Goal: Use online tool/utility: Utilize a website feature to perform a specific function

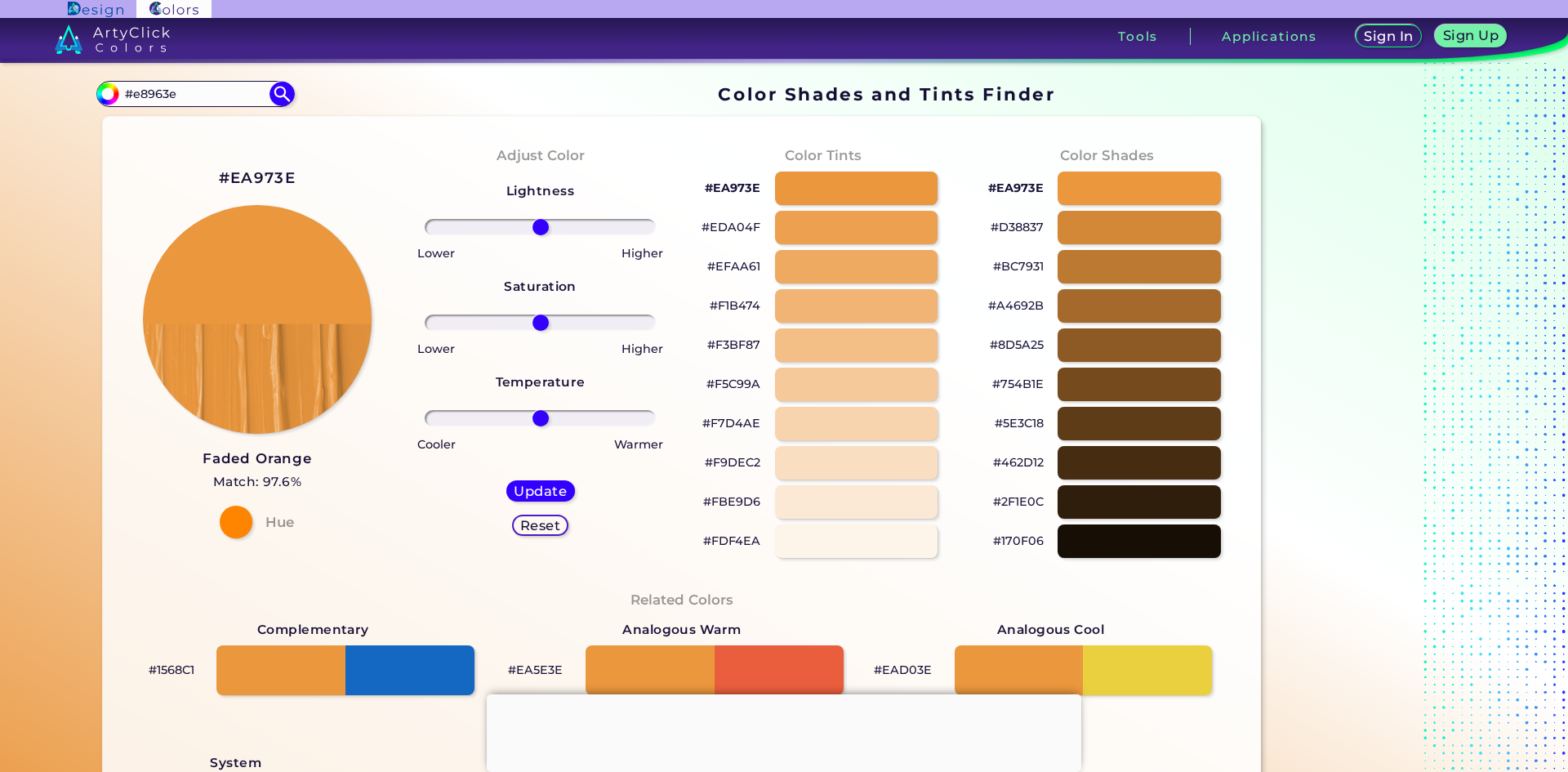
drag, startPoint x: 221, startPoint y: 94, endPoint x: 11, endPoint y: 98, distance: 210.0
click at [13, 98] on section "Color Shades Finder #ea973e #e8963e Acadia ◉ Acid Green ◉ Aero Blue ◉ Alabaster…" at bounding box center [784, 418] width 1568 height 709
paste input
type input "e8963e"
type input "#000000"
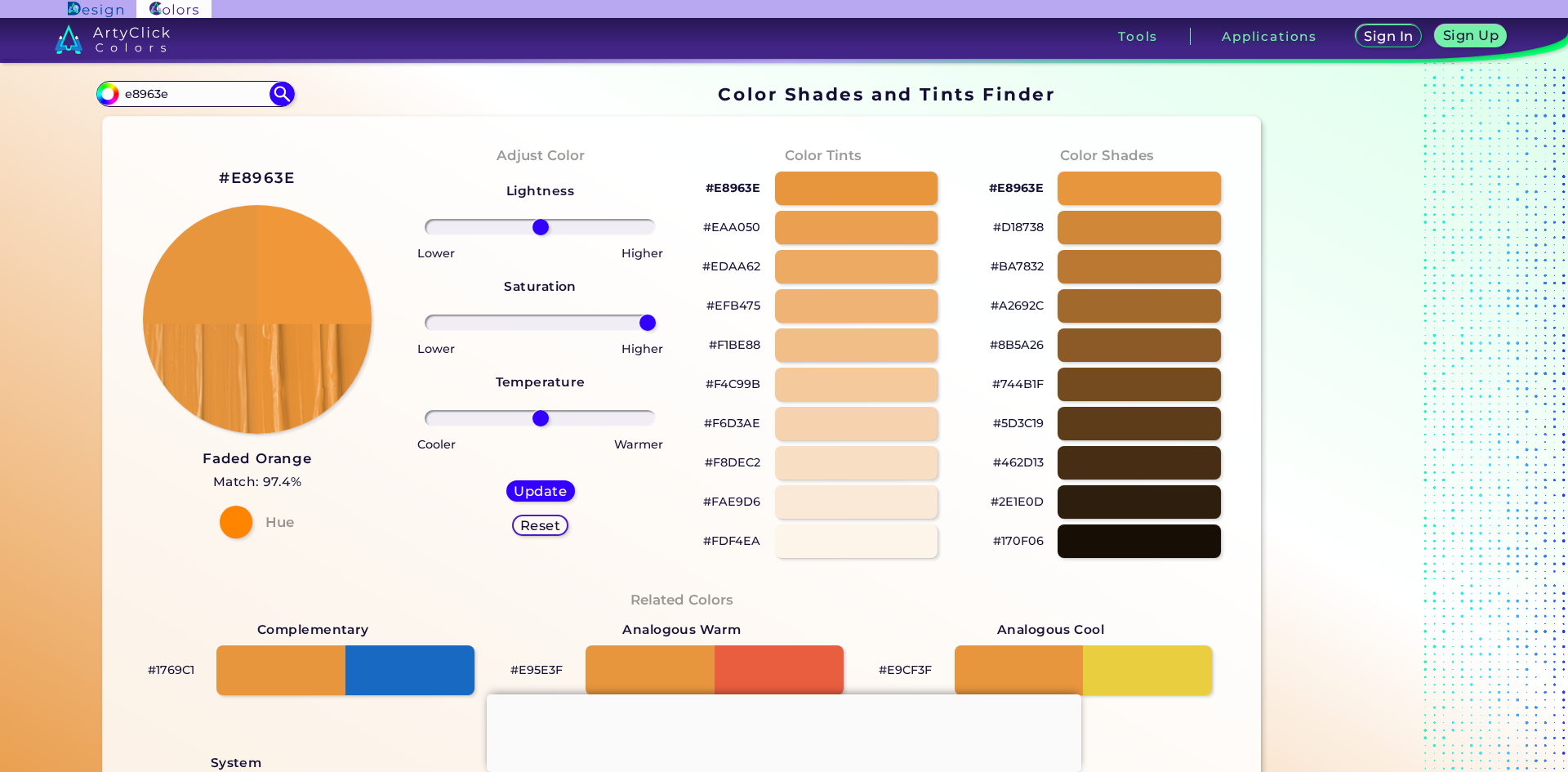
drag, startPoint x: 536, startPoint y: 321, endPoint x: 677, endPoint y: 327, distance: 141.1
type input "100"
click at [656, 327] on input "range" at bounding box center [540, 322] width 231 height 16
click at [547, 494] on h5 "Update" at bounding box center [539, 491] width 52 height 13
type input "#ef9739"
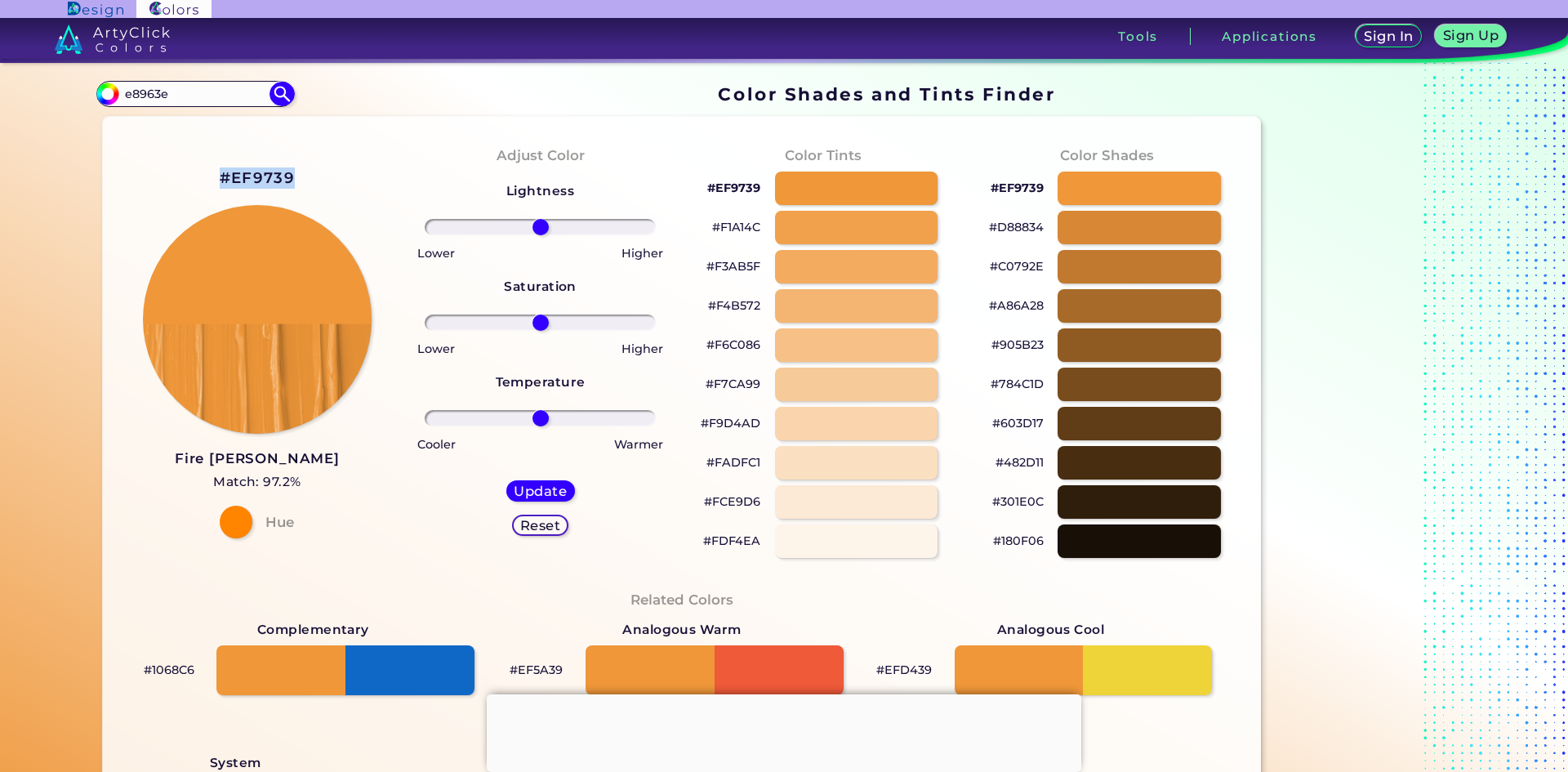
drag, startPoint x: 308, startPoint y: 179, endPoint x: 218, endPoint y: 179, distance: 90.0
click at [212, 181] on div "#EF9739 Fire [PERSON_NAME] Match: 97.2% Hue" at bounding box center [257, 352] width 283 height 444
copy h2 "#EF9739"
drag, startPoint x: 540, startPoint y: 324, endPoint x: 644, endPoint y: 329, distance: 104.1
click at [644, 328] on input "range" at bounding box center [540, 322] width 231 height 16
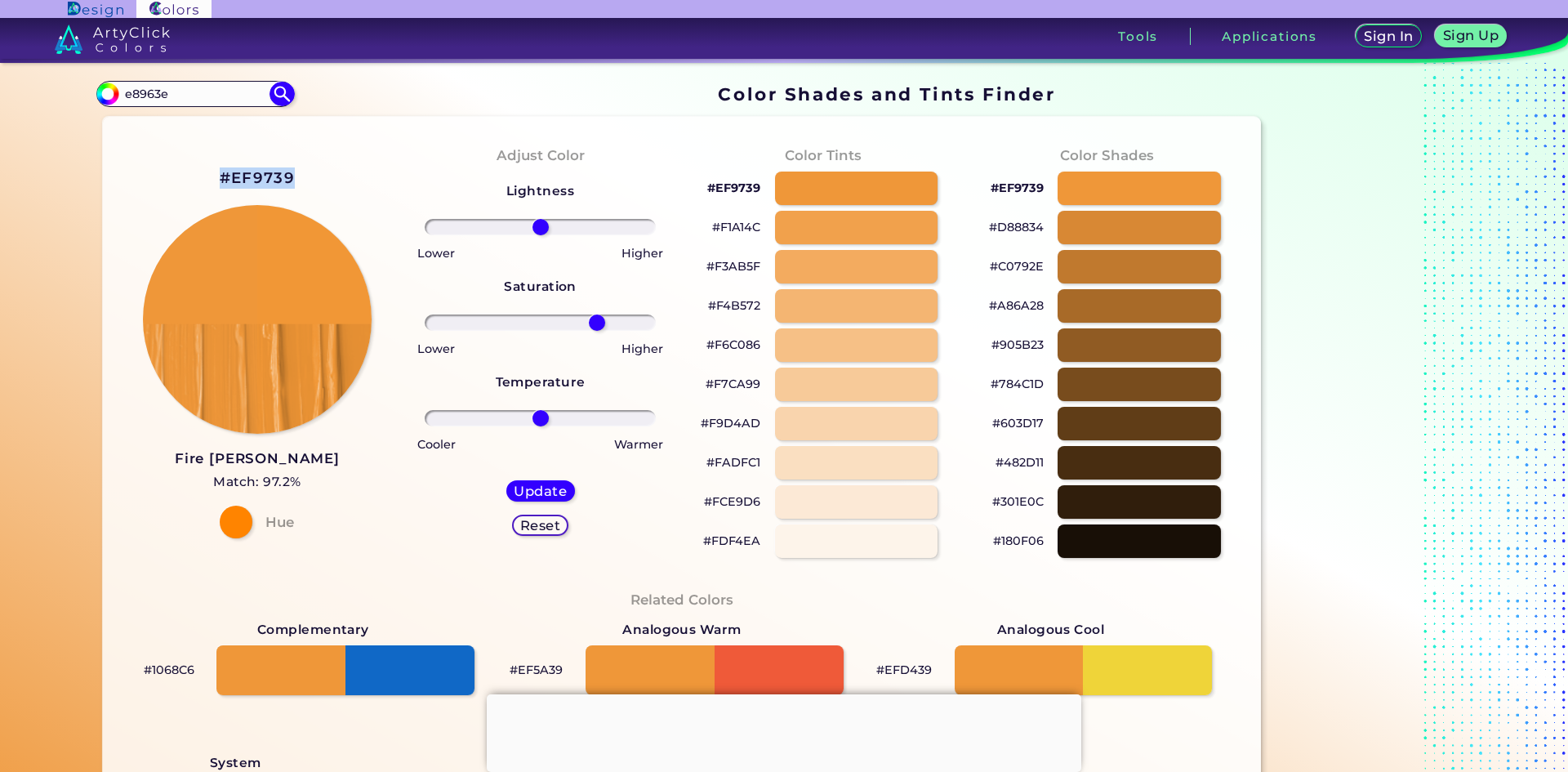
drag, startPoint x: 636, startPoint y: 321, endPoint x: 593, endPoint y: 323, distance: 43.0
click at [593, 323] on input "range" at bounding box center [540, 322] width 231 height 16
drag, startPoint x: 600, startPoint y: 323, endPoint x: 677, endPoint y: 329, distance: 77.2
type input "100"
click at [656, 329] on input "range" at bounding box center [540, 322] width 231 height 16
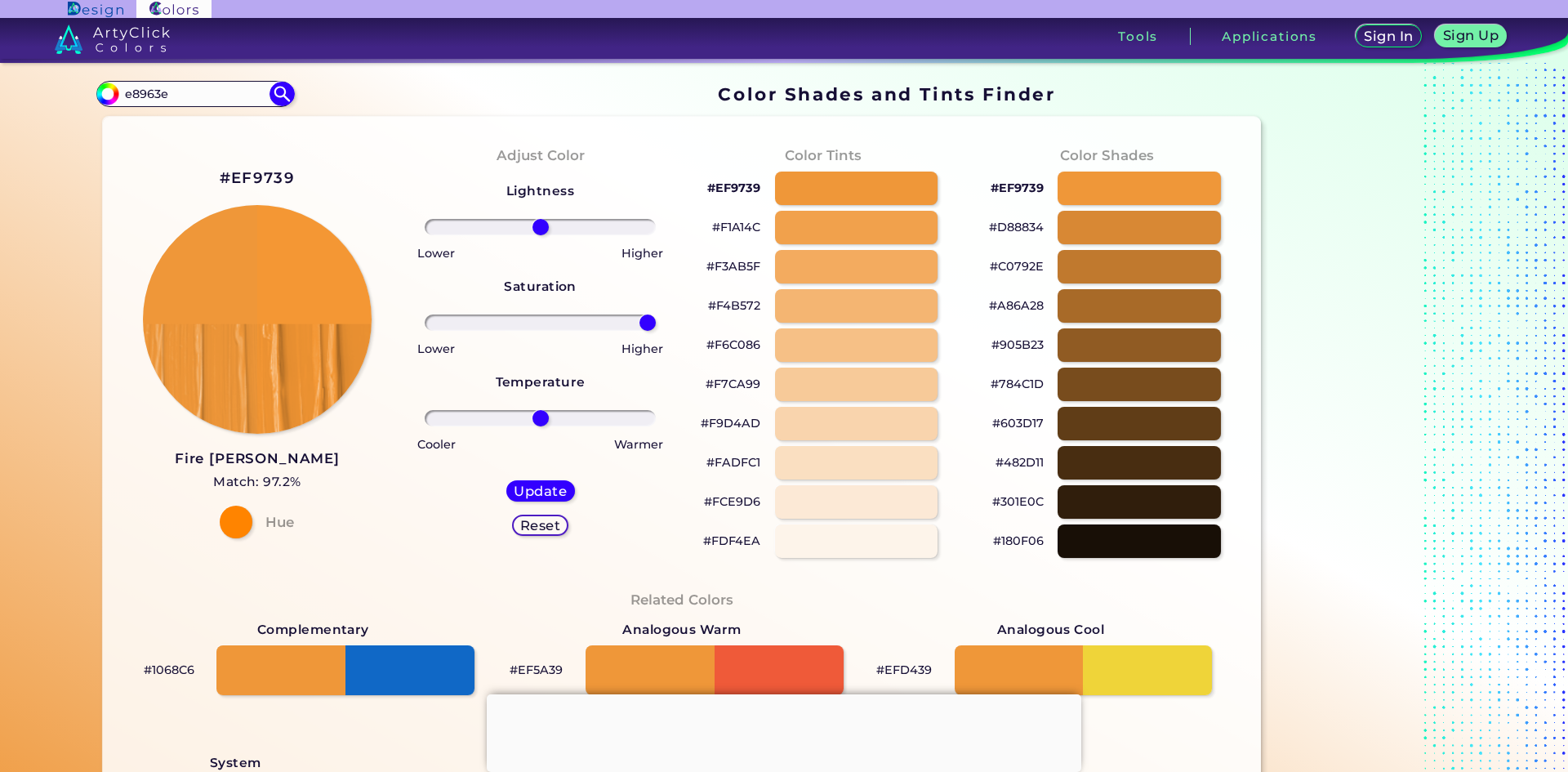
click at [630, 155] on div "Adjust Color Lightness Saturation Temperature Lower Higher Lower Higher Cooler …" at bounding box center [539, 352] width 283 height 444
drag, startPoint x: 641, startPoint y: 317, endPoint x: 644, endPoint y: 353, distance: 36.1
click at [649, 320] on input "range" at bounding box center [540, 322] width 231 height 16
click at [548, 495] on h5 "Update" at bounding box center [540, 491] width 53 height 14
type input "#f49734"
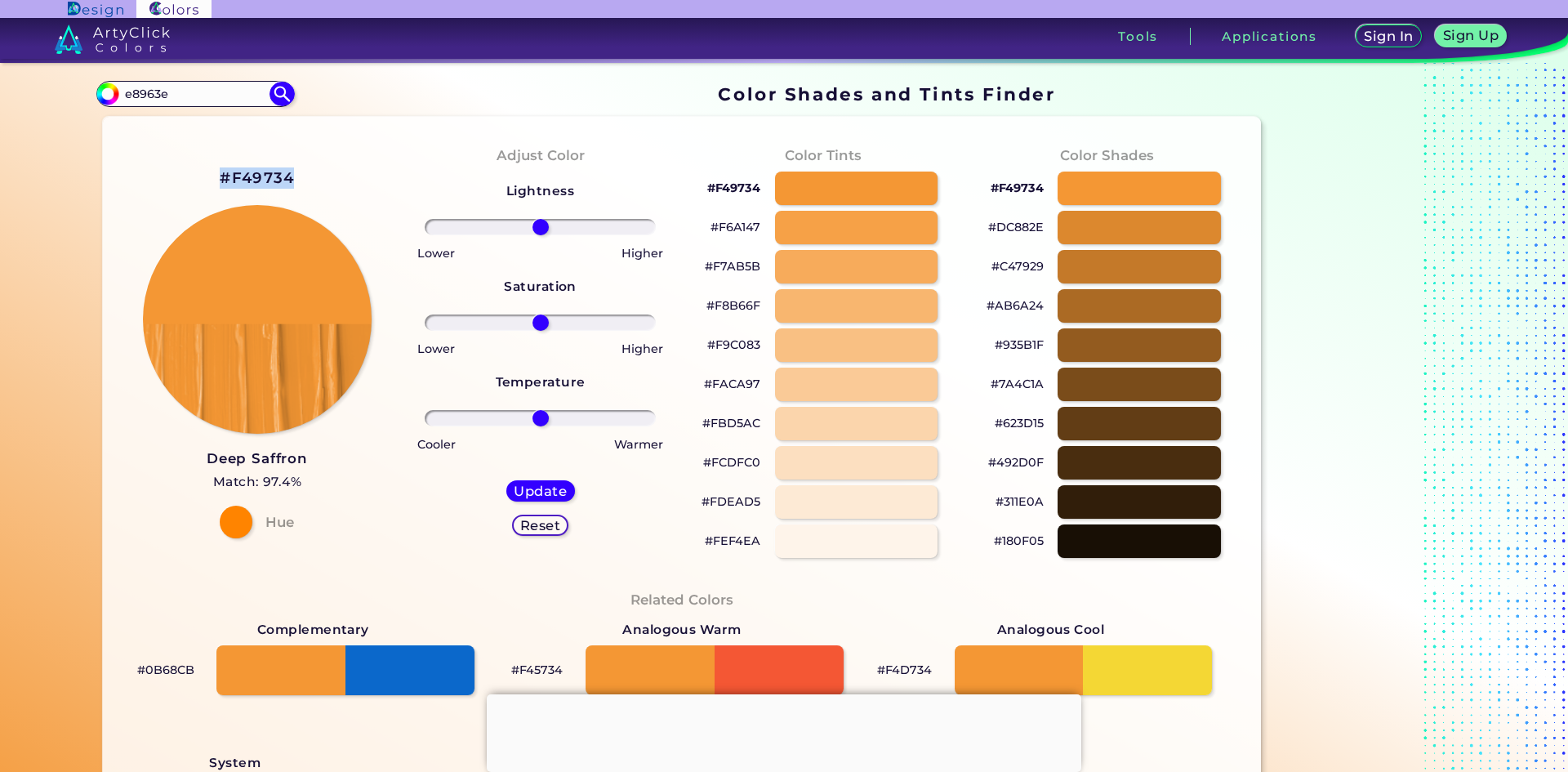
drag, startPoint x: 321, startPoint y: 176, endPoint x: 216, endPoint y: 175, distance: 105.0
click at [216, 175] on div "#F49734 Deep Saffron Match: 97.4% Hue" at bounding box center [257, 352] width 283 height 444
copy div "#F49734"
drag, startPoint x: 539, startPoint y: 320, endPoint x: 698, endPoint y: 329, distance: 159.3
type input "100"
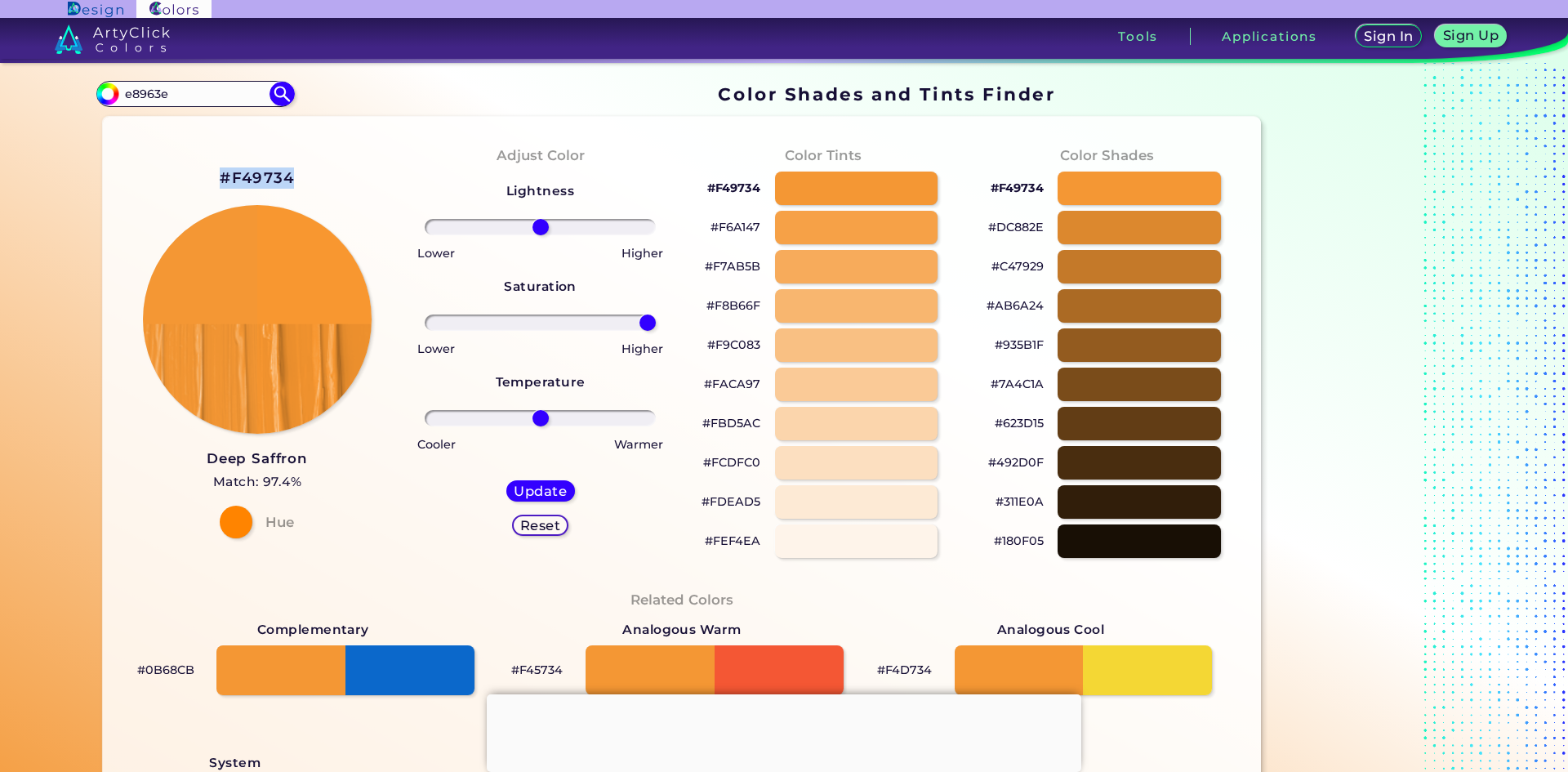
click at [656, 329] on input "range" at bounding box center [540, 322] width 231 height 16
click at [561, 490] on h5 "Update" at bounding box center [540, 490] width 49 height 12
type input "#f89730"
drag, startPoint x: 535, startPoint y: 321, endPoint x: 902, endPoint y: 375, distance: 371.0
type input "100"
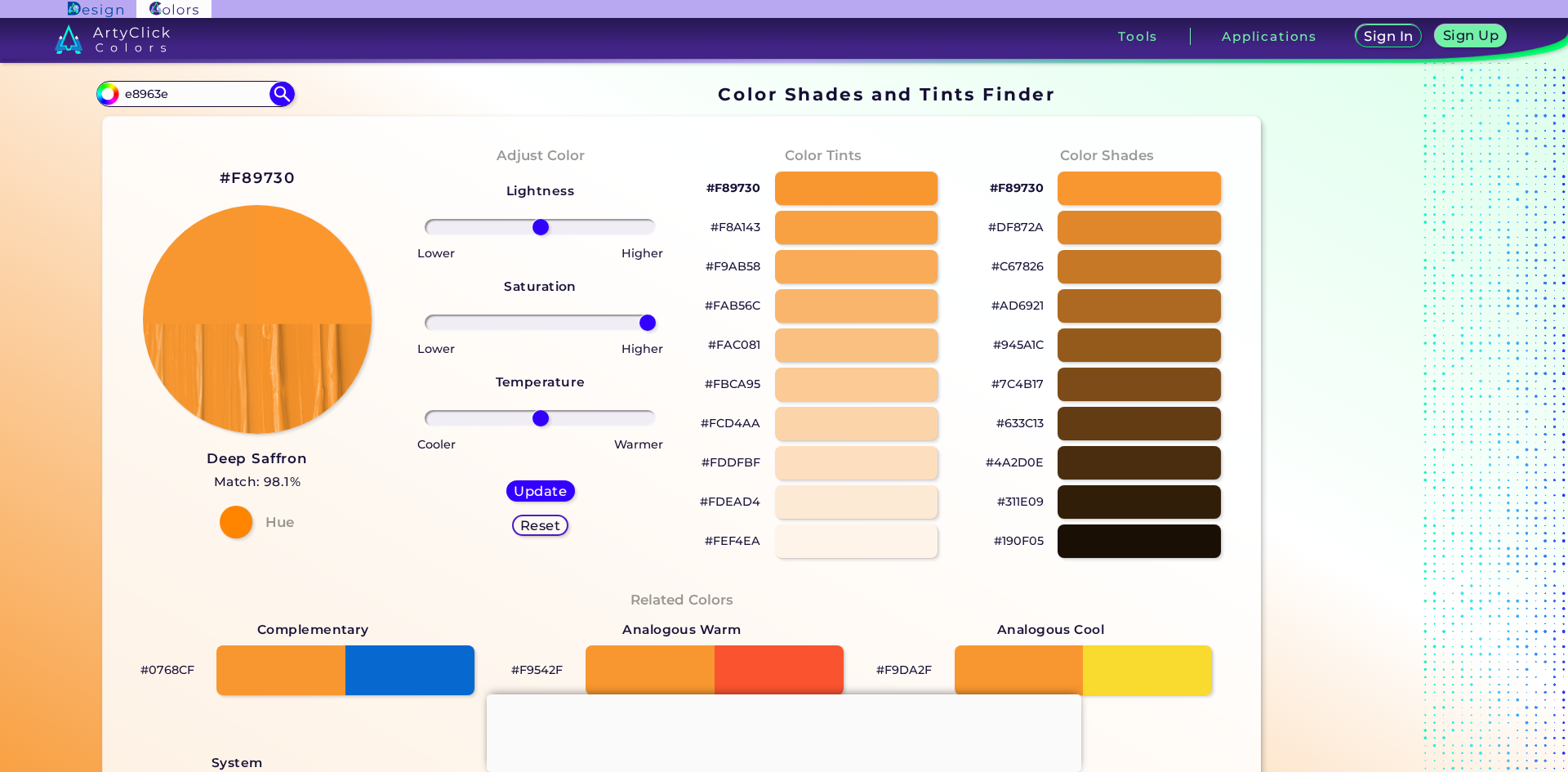
click at [656, 331] on input "range" at bounding box center [540, 322] width 231 height 16
click at [552, 493] on h5 "Update" at bounding box center [539, 491] width 52 height 13
type input "#fb972d"
drag, startPoint x: 306, startPoint y: 179, endPoint x: 240, endPoint y: 187, distance: 66.5
click at [193, 186] on div "#FB972D Deep Saffron Match: 98.4% Hue" at bounding box center [257, 352] width 283 height 444
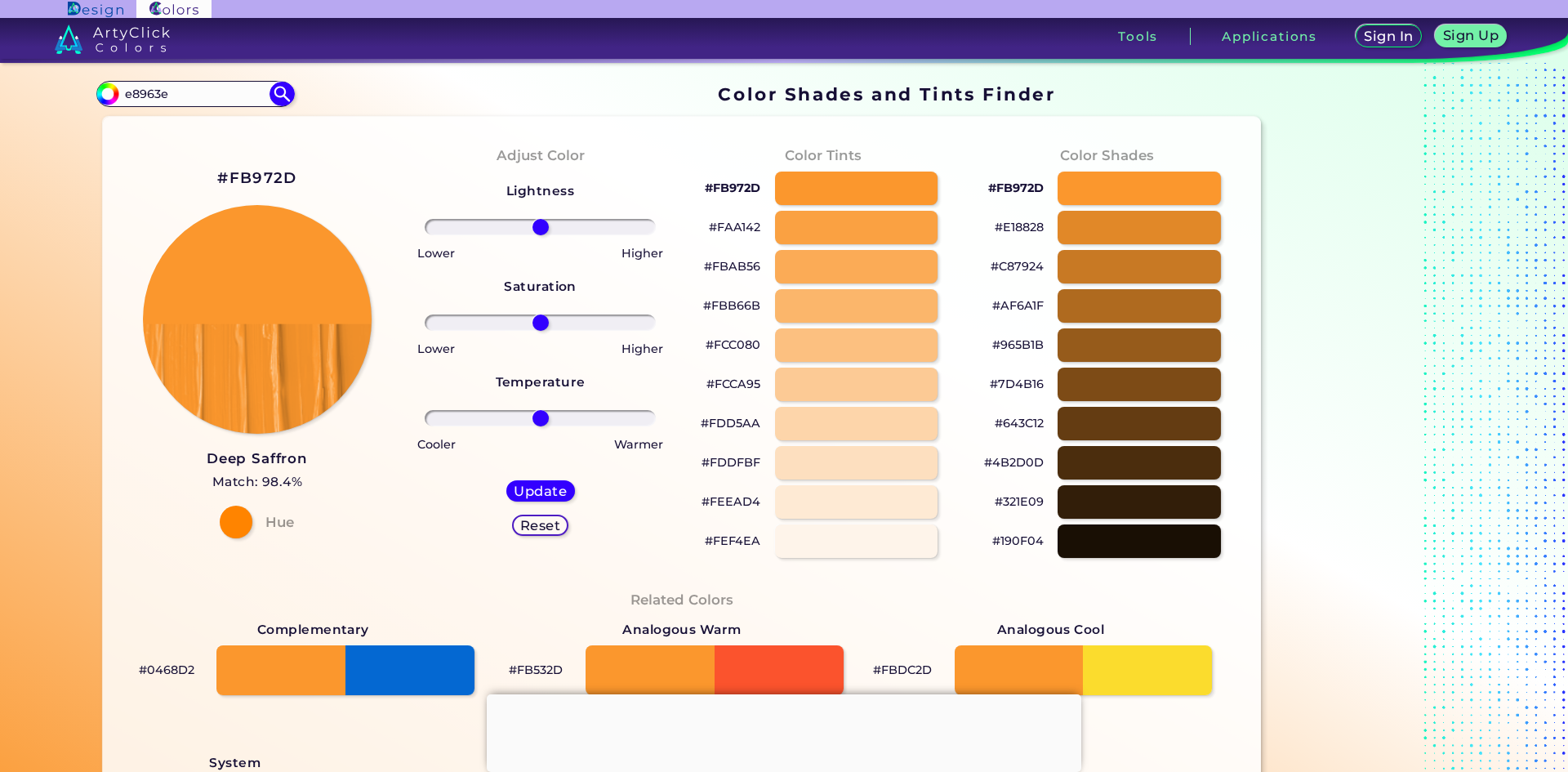
drag, startPoint x: 242, startPoint y: 178, endPoint x: 215, endPoint y: 178, distance: 27.0
click at [217, 178] on h2 "#FB972D" at bounding box center [256, 178] width 80 height 21
click at [217, 178] on h2 "#FB972D copied" at bounding box center [256, 178] width 80 height 21
copy h2 "#"
drag, startPoint x: 230, startPoint y: 179, endPoint x: 289, endPoint y: 185, distance: 59.3
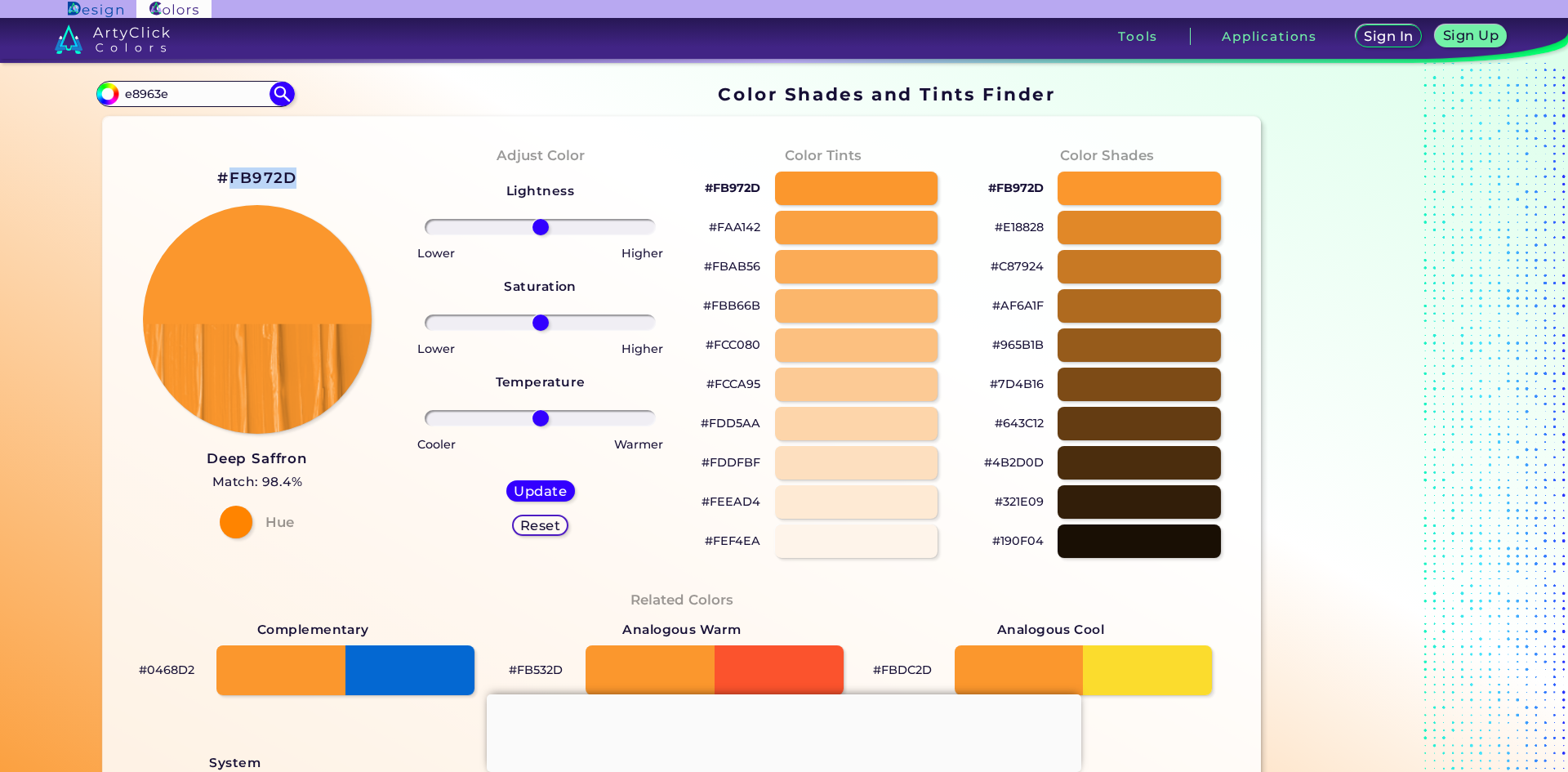
click at [289, 185] on h2 "#FB972D" at bounding box center [256, 178] width 80 height 21
copy h2 "FB972D"
drag, startPoint x: 538, startPoint y: 324, endPoint x: 712, endPoint y: 336, distance: 174.4
type input "100"
click at [656, 331] on input "range" at bounding box center [540, 322] width 231 height 16
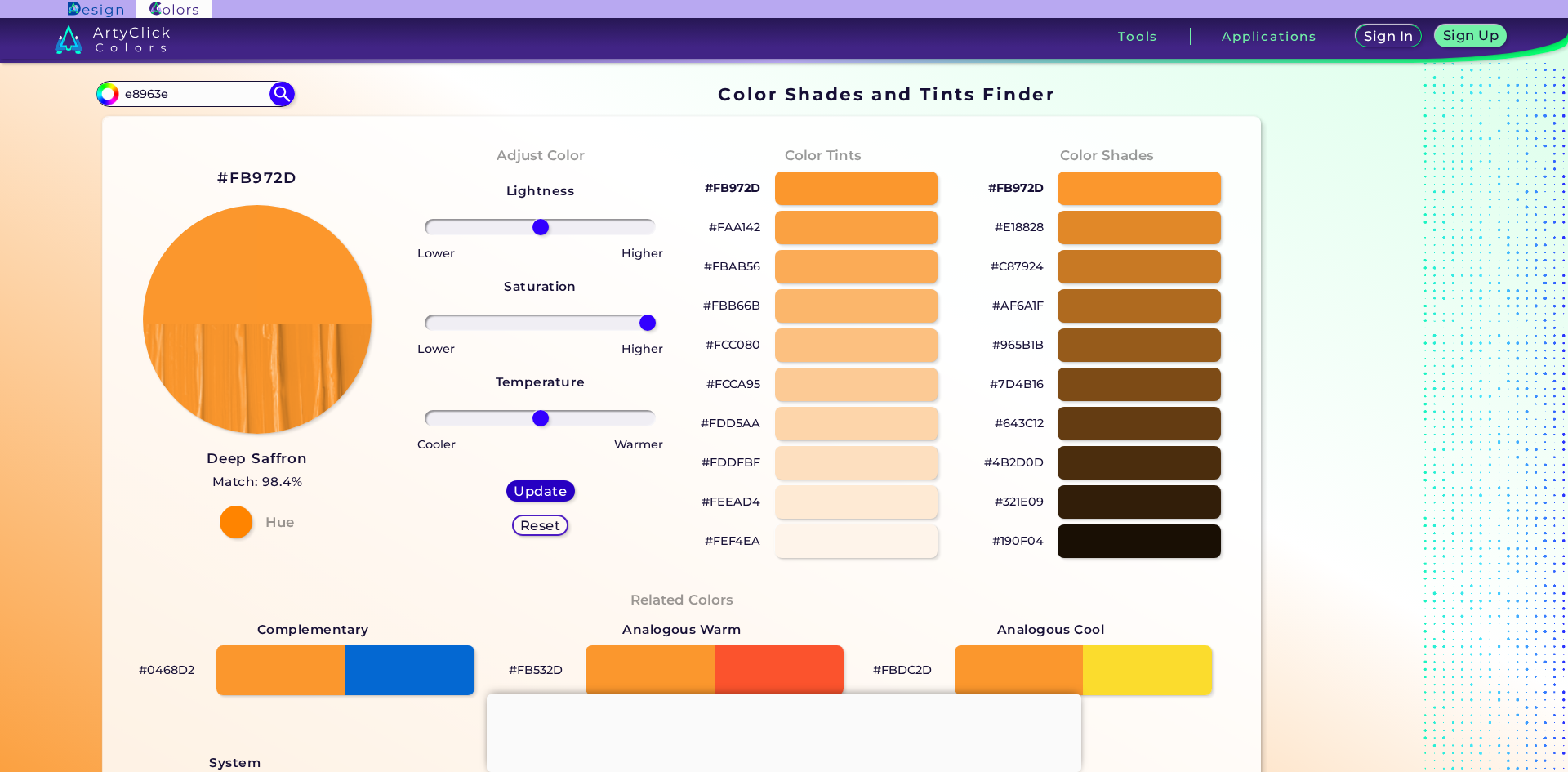
click at [548, 486] on h5 "Update" at bounding box center [540, 491] width 52 height 13
type input "#fc972c"
drag, startPoint x: 533, startPoint y: 321, endPoint x: 738, endPoint y: 343, distance: 206.2
type input "100"
click at [656, 331] on input "range" at bounding box center [540, 322] width 231 height 16
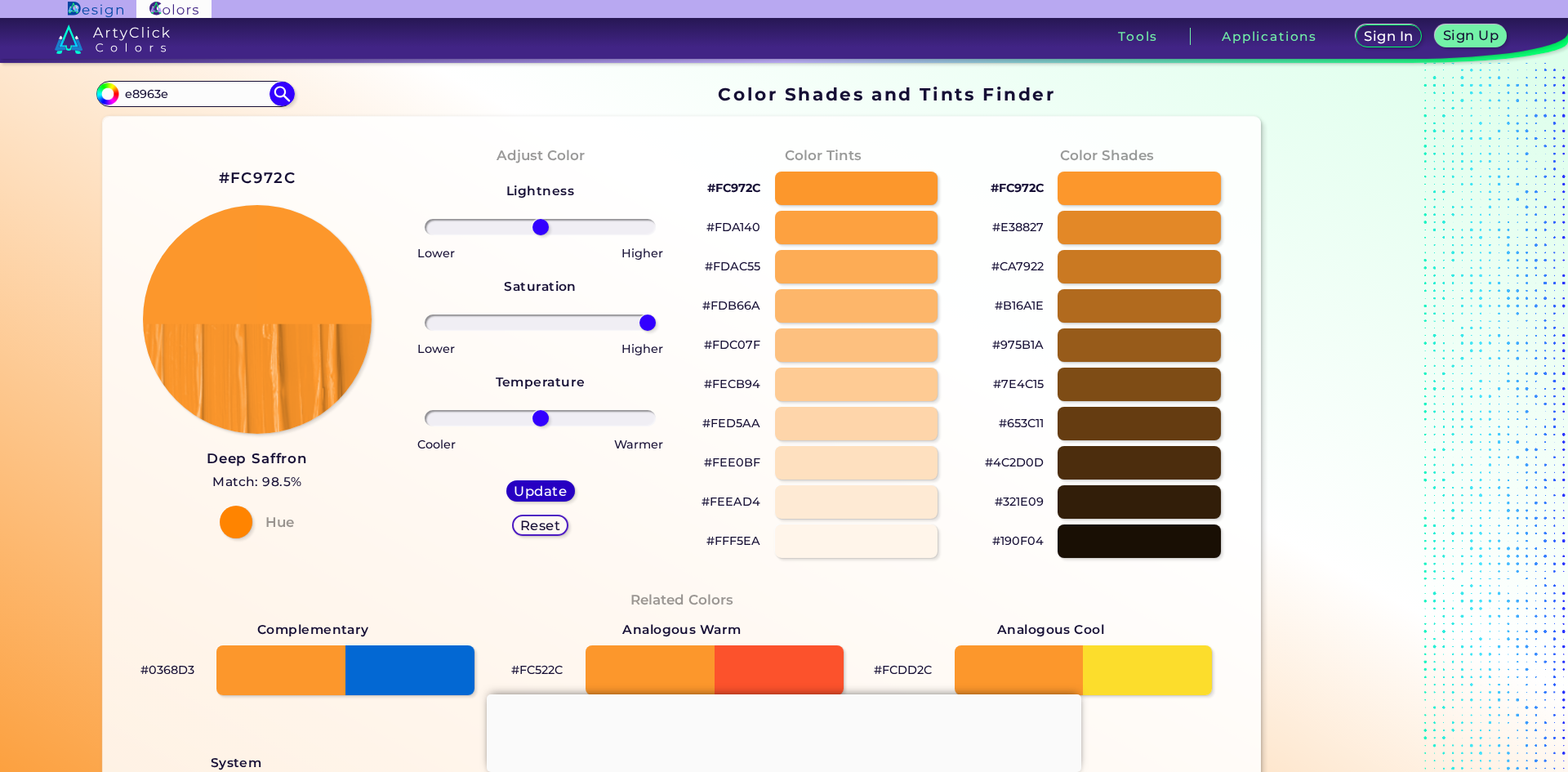
click at [552, 491] on h5 "Update" at bounding box center [540, 491] width 49 height 13
type input "#fd972b"
drag, startPoint x: 534, startPoint y: 323, endPoint x: 700, endPoint y: 341, distance: 167.0
type input "100"
click at [656, 331] on input "range" at bounding box center [540, 322] width 231 height 16
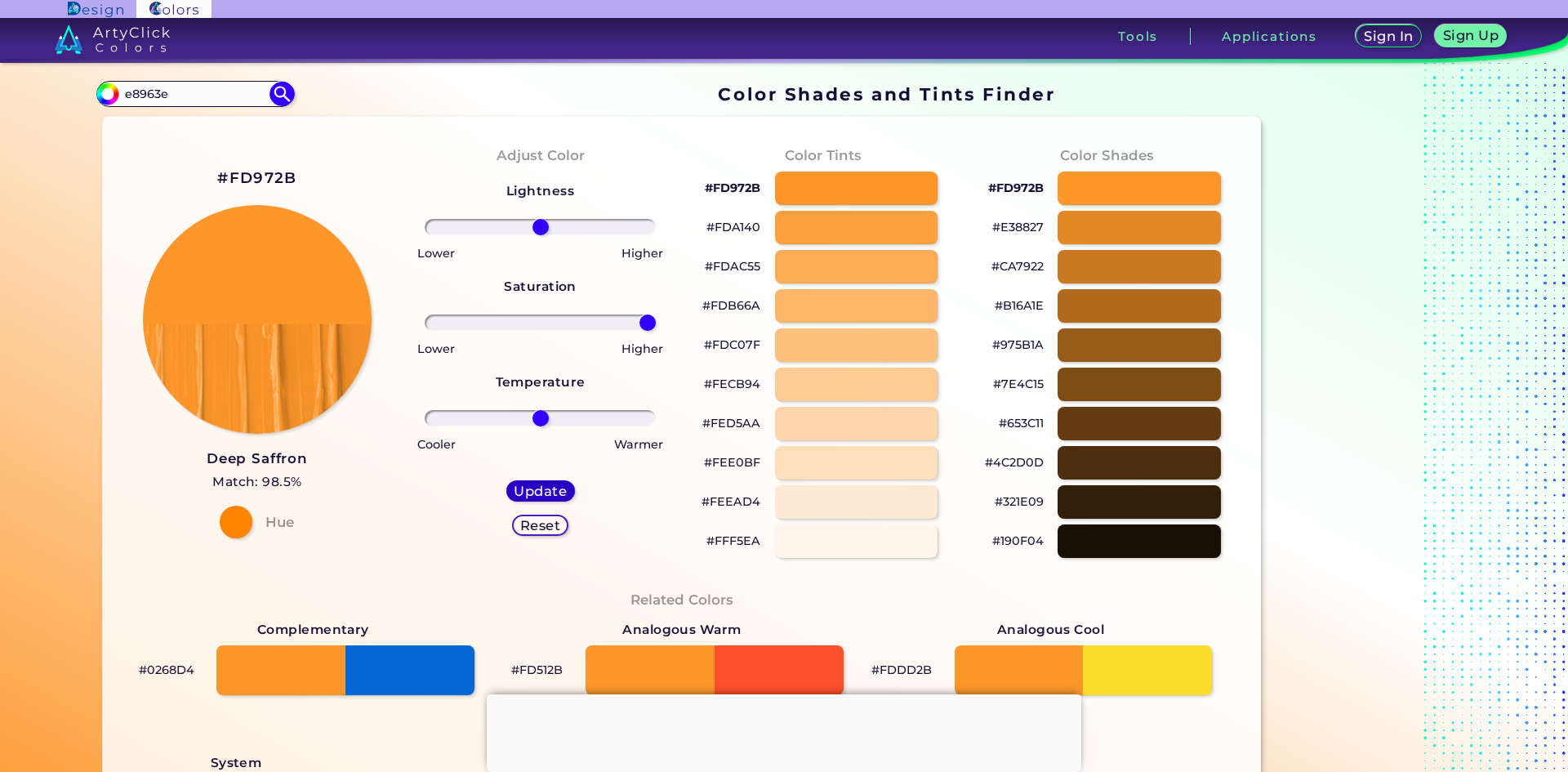
click at [539, 493] on h5 "Update" at bounding box center [540, 490] width 56 height 14
type input "#fe972a"
drag, startPoint x: 535, startPoint y: 325, endPoint x: 670, endPoint y: 328, distance: 135.0
type input "100"
click at [656, 328] on input "range" at bounding box center [540, 322] width 231 height 16
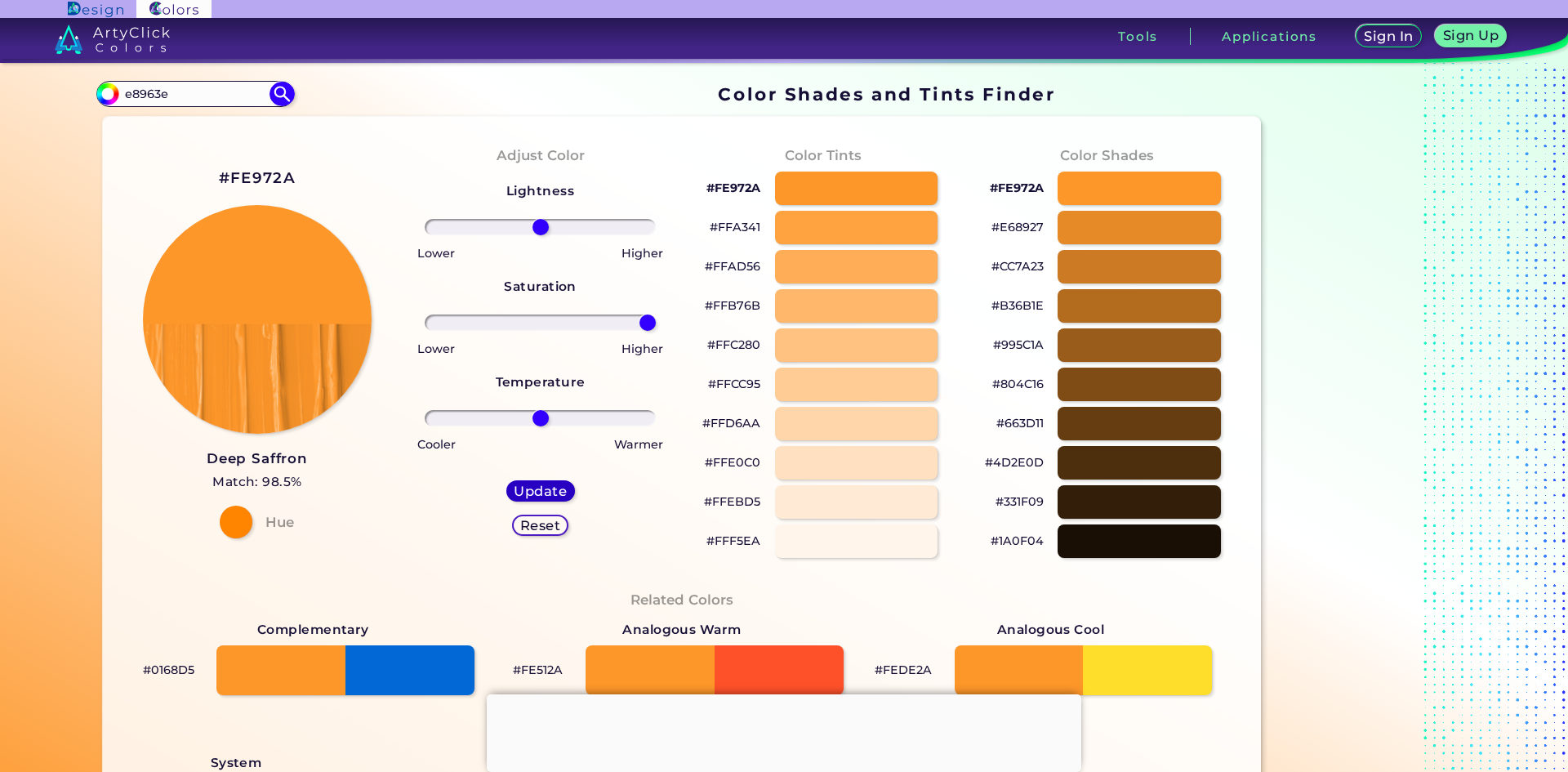
click at [548, 490] on h5 "Update" at bounding box center [540, 491] width 52 height 13
type input "#fe972a"
drag, startPoint x: 305, startPoint y: 179, endPoint x: 227, endPoint y: 180, distance: 78.0
click at [227, 180] on div "#FE972A Deep Saffron Match: 98.5% Hue" at bounding box center [257, 352] width 283 height 444
copy h2 "FE972A"
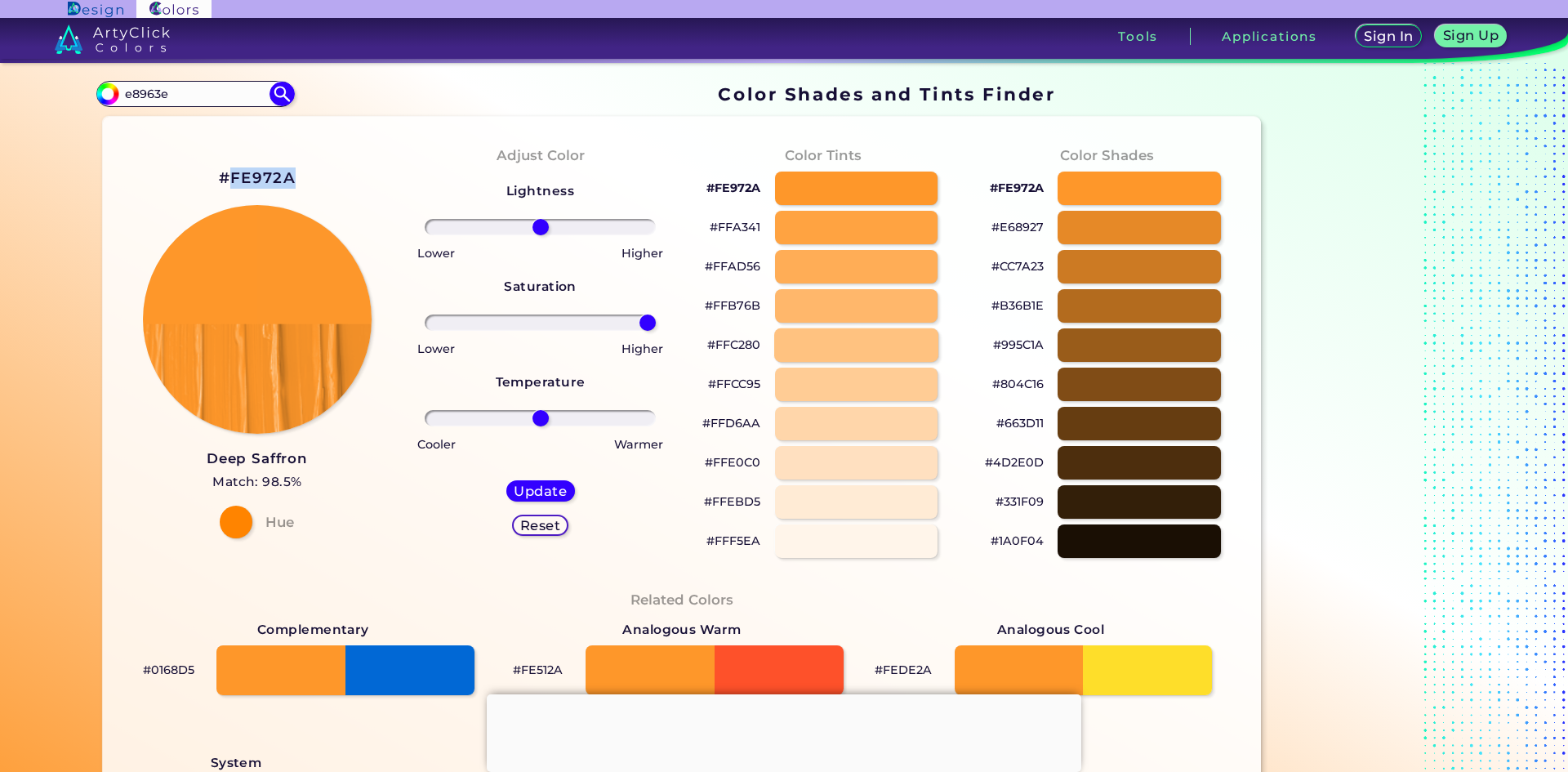
drag, startPoint x: 533, startPoint y: 321, endPoint x: 827, endPoint y: 351, distance: 295.5
type input "100"
click at [656, 331] on input "range" at bounding box center [540, 322] width 231 height 16
type input "2"
click at [539, 426] on input "range" at bounding box center [540, 419] width 231 height 16
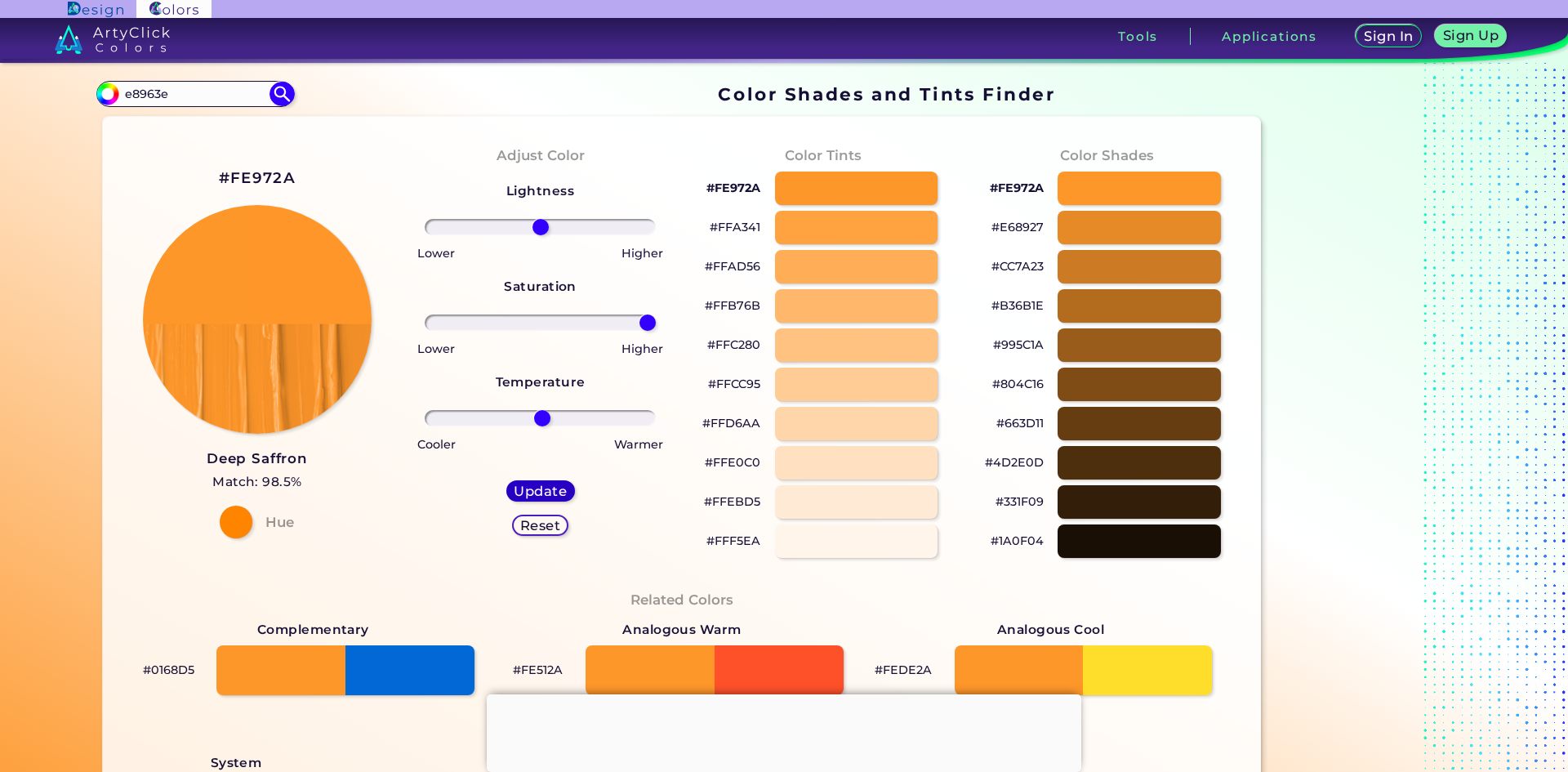
click at [552, 481] on div "Update" at bounding box center [540, 490] width 64 height 19
type input "#fe962a"
type input "0"
drag, startPoint x: 530, startPoint y: 320, endPoint x: 727, endPoint y: 332, distance: 197.4
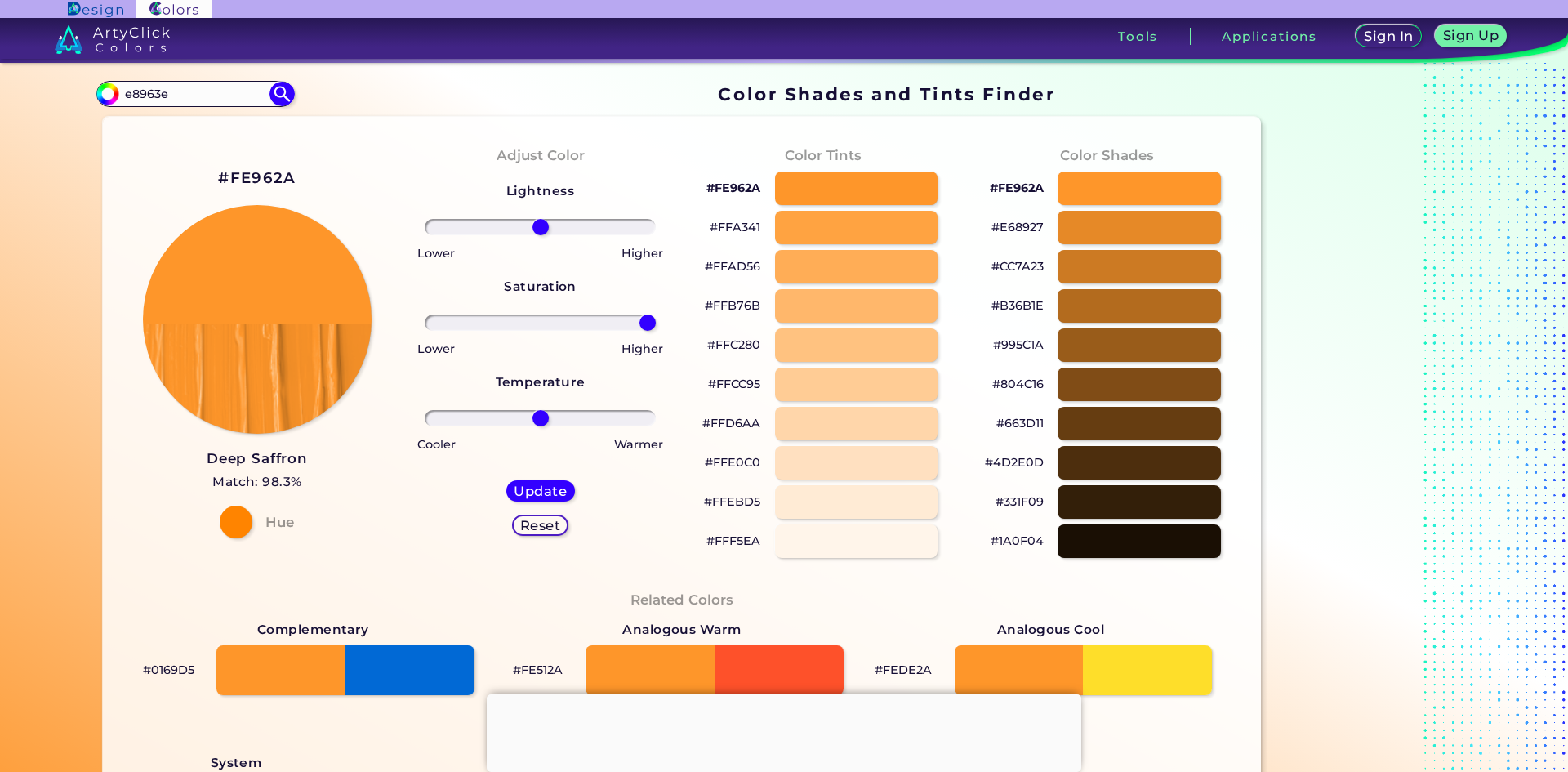
type input "100"
click at [656, 331] on input "range" at bounding box center [540, 322] width 231 height 16
click at [542, 495] on h5 "Update" at bounding box center [540, 491] width 53 height 13
type input "#fe972a"
type input "0"
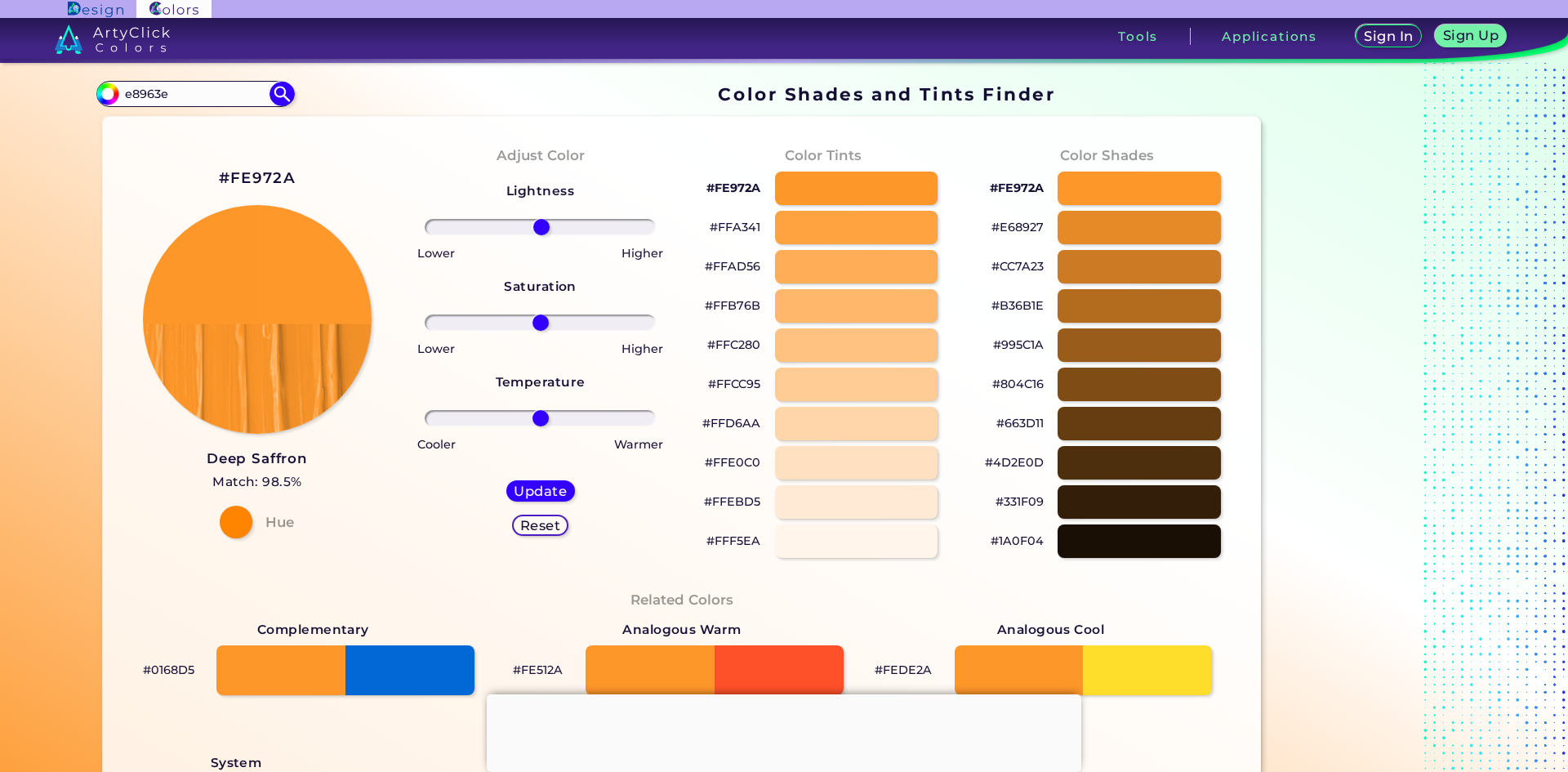
drag, startPoint x: 529, startPoint y: 228, endPoint x: 538, endPoint y: 240, distance: 15.0
type input "1"
click at [538, 235] on input "range" at bounding box center [540, 227] width 231 height 16
drag, startPoint x: 537, startPoint y: 326, endPoint x: 781, endPoint y: 339, distance: 244.3
type input "100"
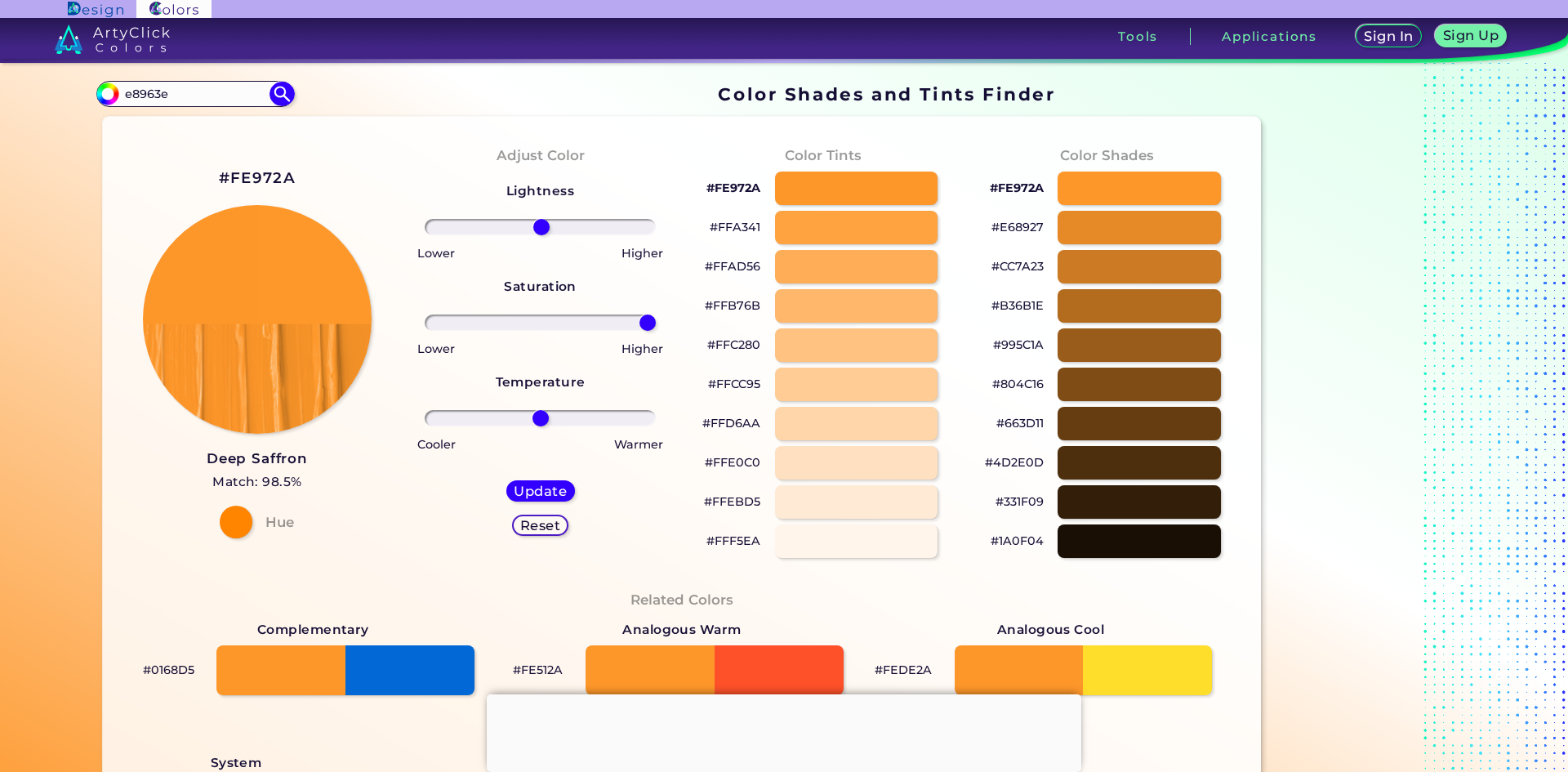
click at [656, 331] on input "range" at bounding box center [540, 322] width 231 height 16
click at [554, 485] on h5 "Update" at bounding box center [540, 490] width 55 height 14
type input "#fe982a"
type input "0"
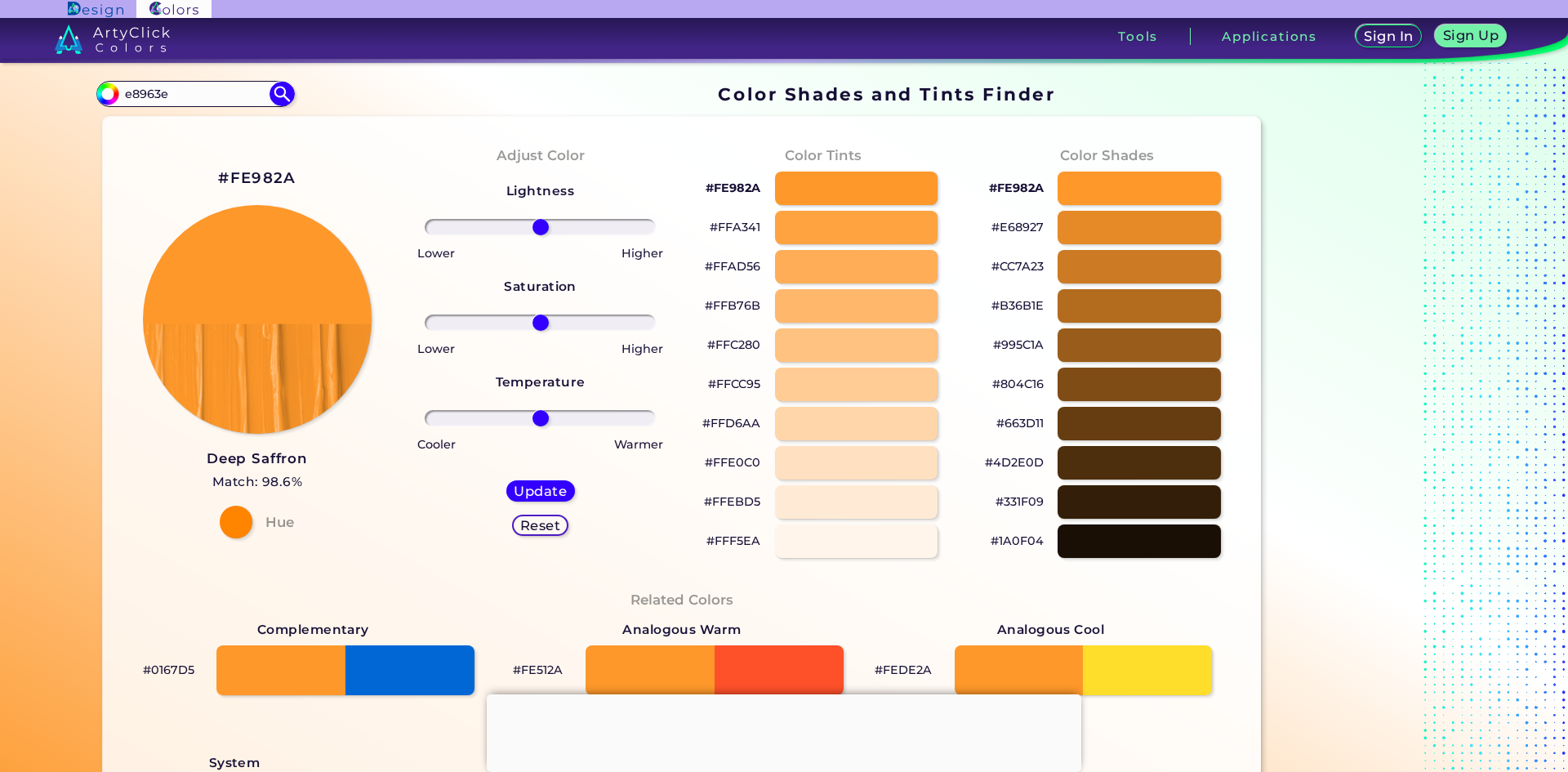
click at [262, 178] on h2 "#FE982A" at bounding box center [256, 178] width 78 height 21
drag, startPoint x: 200, startPoint y: 96, endPoint x: 9, endPoint y: 99, distance: 191.0
click at [9, 99] on section "Color Shades Finder #fe982a e8963e Acadia ◉ Acid Green ◉ Aero Blue ◉ Alabaster …" at bounding box center [784, 418] width 1568 height 709
paste input "#"
type input "#e8963e"
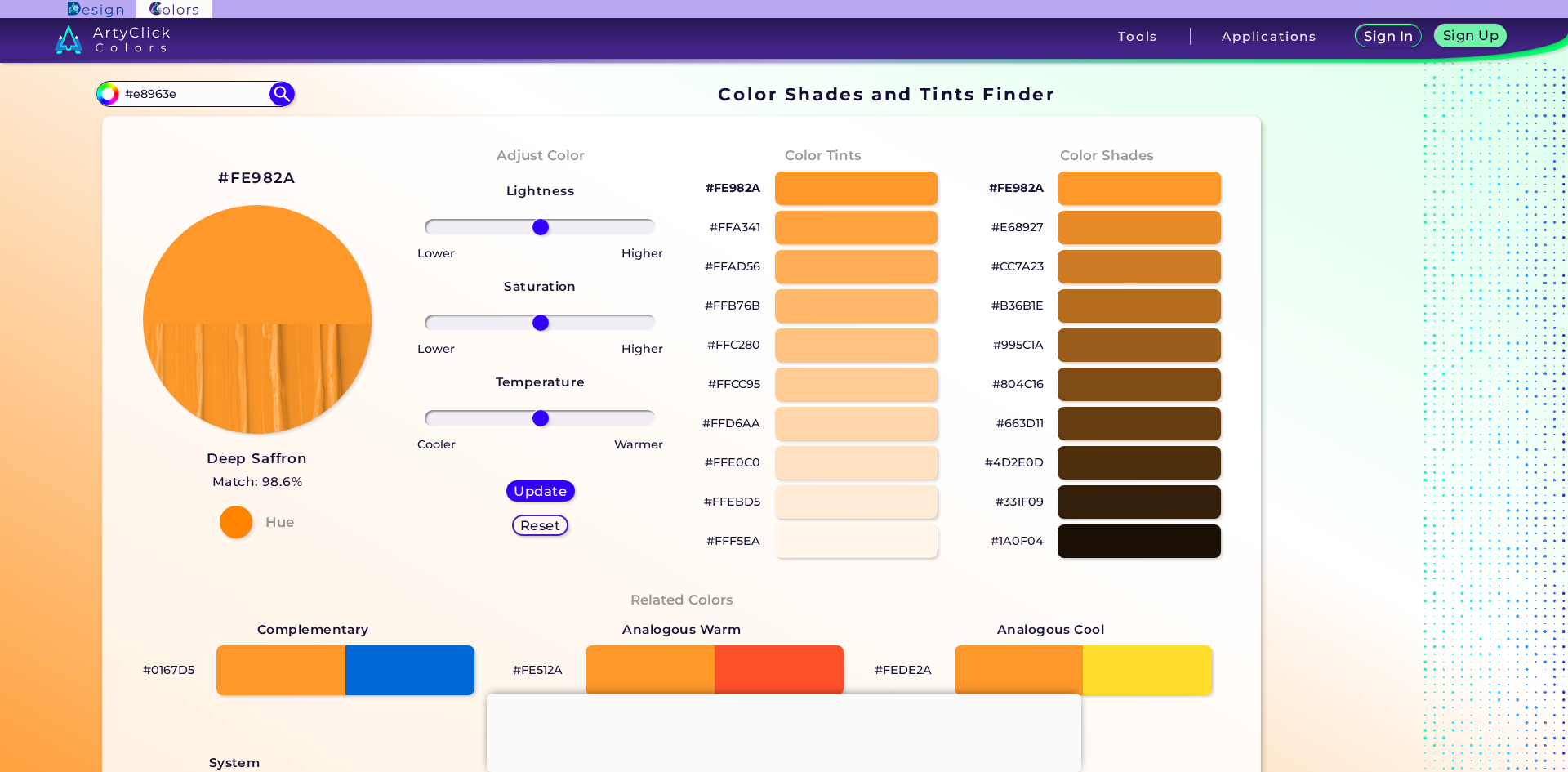
type input "#e8963e"
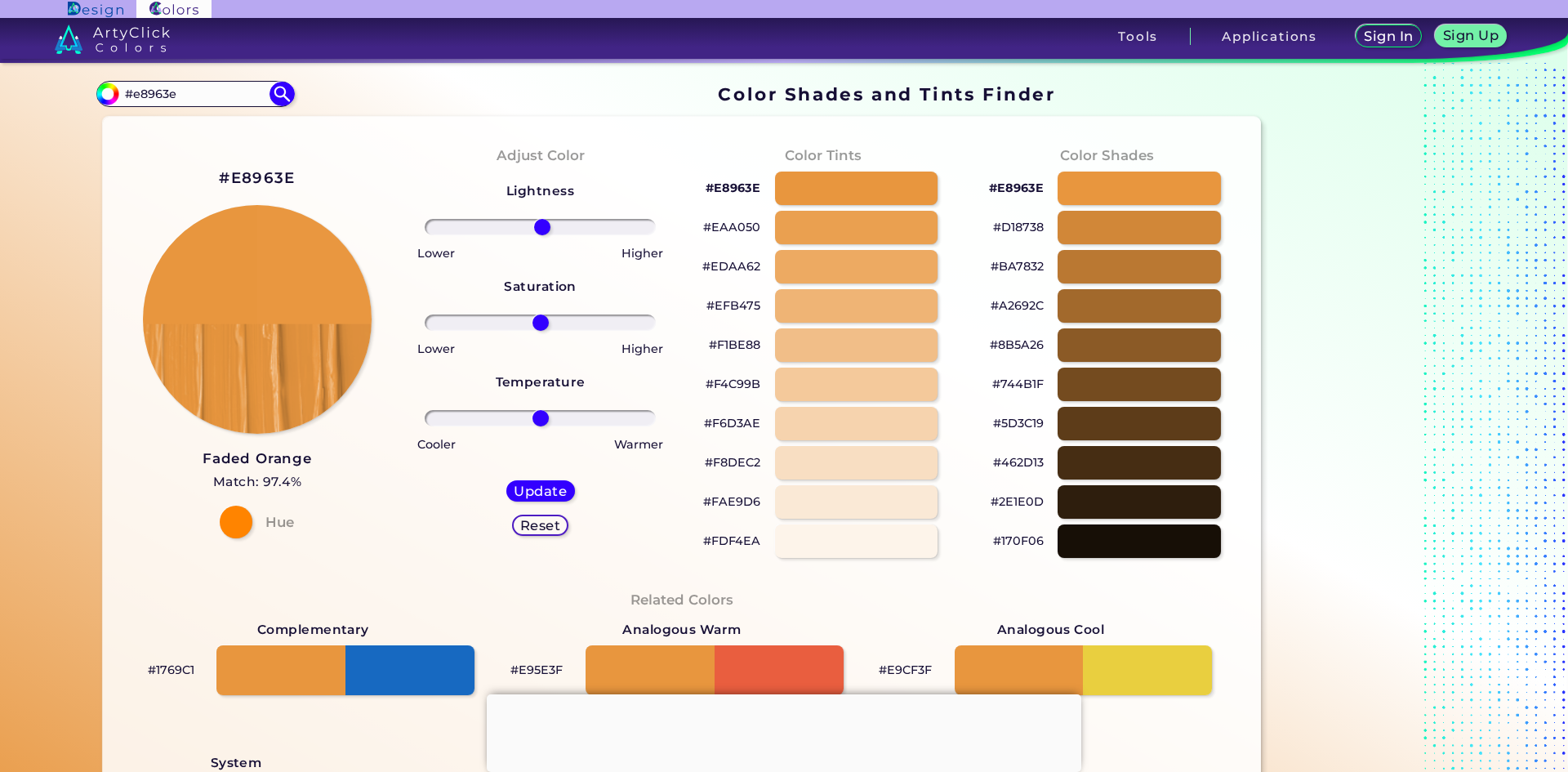
type input "2"
click at [539, 227] on input "range" at bounding box center [540, 227] width 231 height 16
drag, startPoint x: 533, startPoint y: 325, endPoint x: 590, endPoint y: 327, distance: 57.0
type input "50"
click at [590, 327] on input "range" at bounding box center [540, 322] width 231 height 16
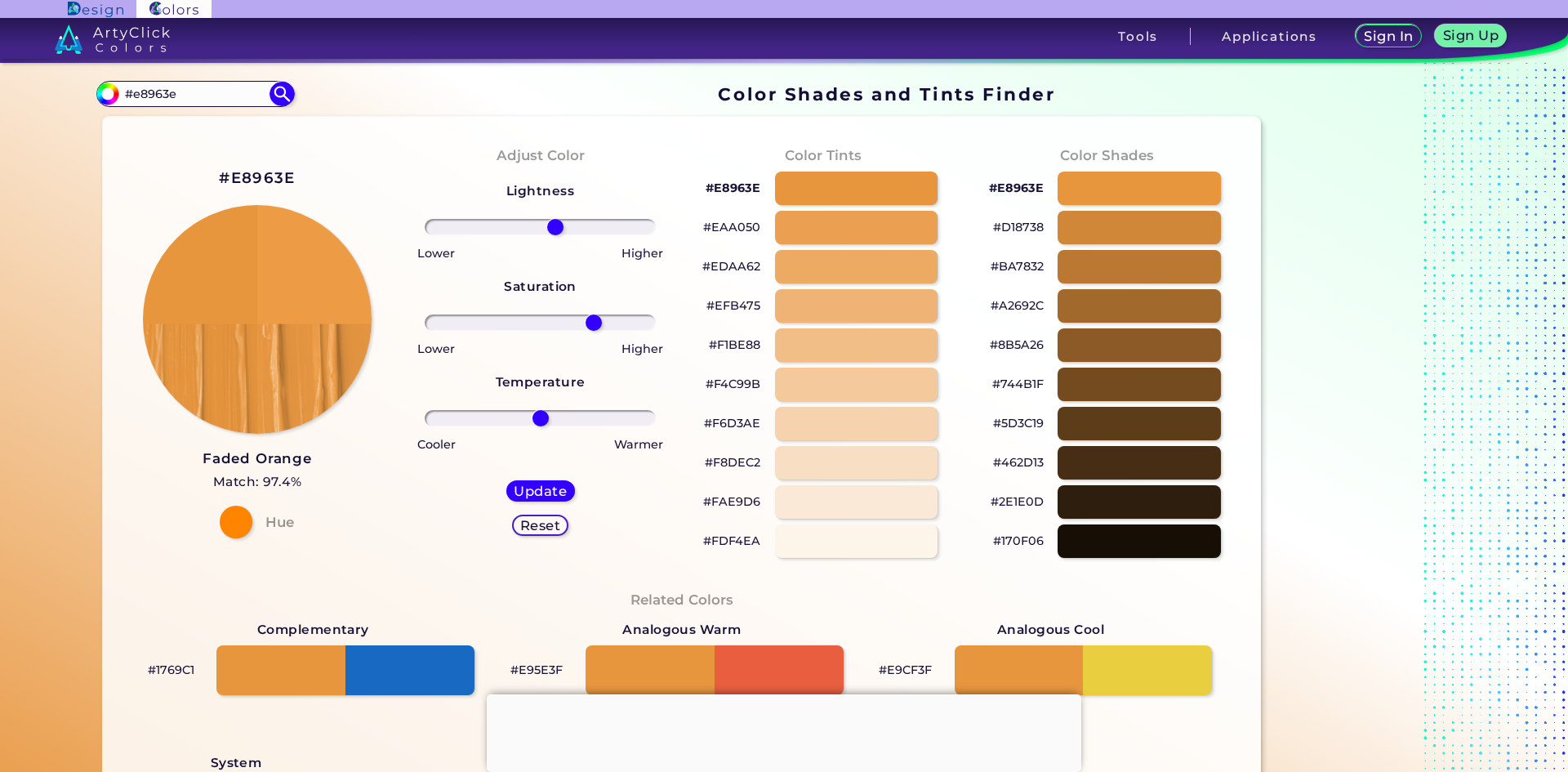
drag, startPoint x: 539, startPoint y: 227, endPoint x: 551, endPoint y: 224, distance: 12.4
type input "14"
click at [551, 224] on input "range" at bounding box center [540, 227] width 231 height 16
click at [524, 487] on h5 "Update" at bounding box center [540, 491] width 53 height 13
type input "#ed9b44"
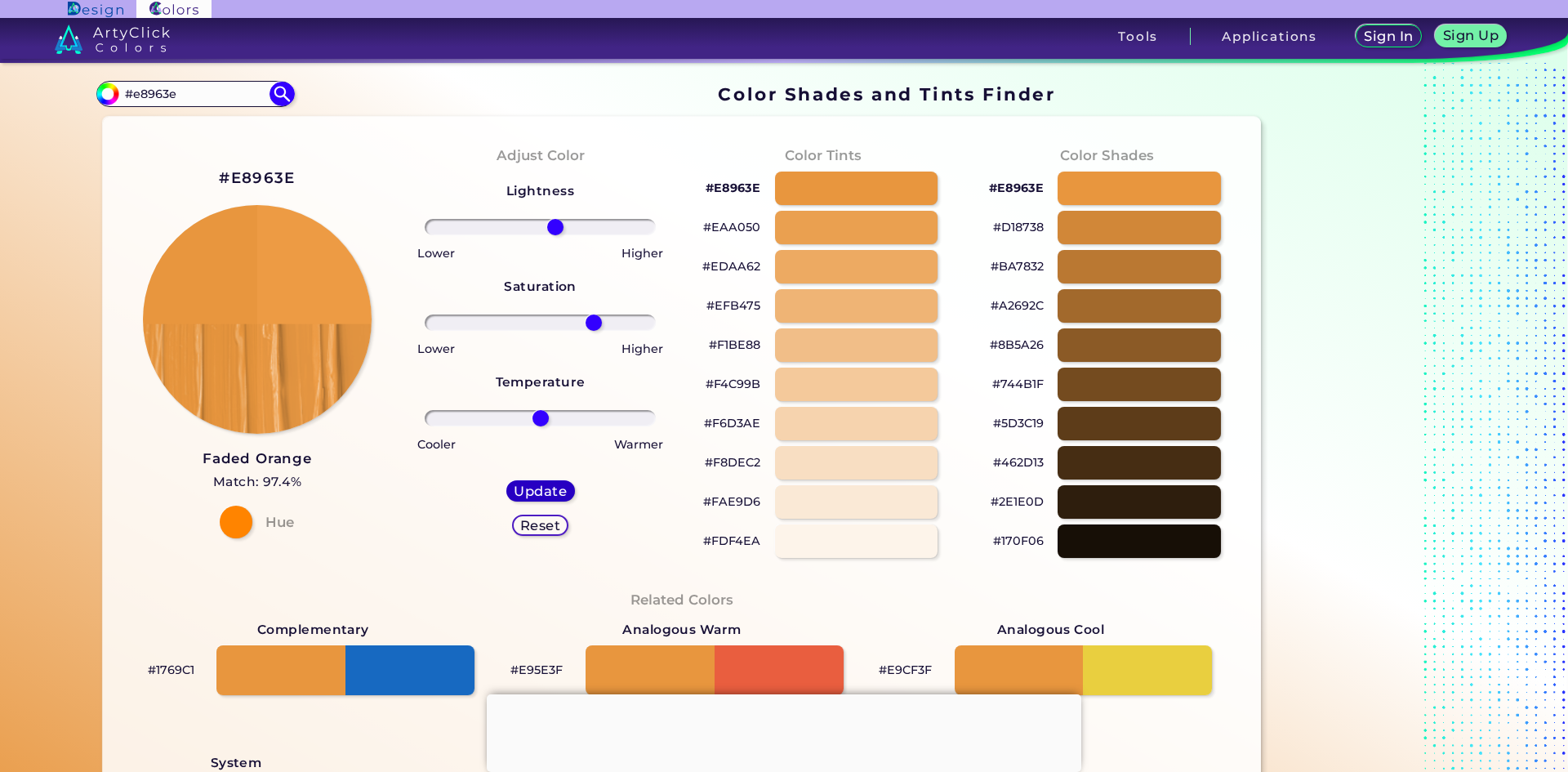
type input "0"
click at [259, 178] on h2 "#ED9B44" at bounding box center [256, 178] width 81 height 21
drag, startPoint x: 106, startPoint y: 98, endPoint x: 17, endPoint y: 99, distance: 89.0
click at [24, 95] on section "Color Shades Finder #ed9b44 #e8963e Acadia ◉ Acid Green ◉ Aero Blue ◉ Alabaster…" at bounding box center [784, 418] width 1568 height 709
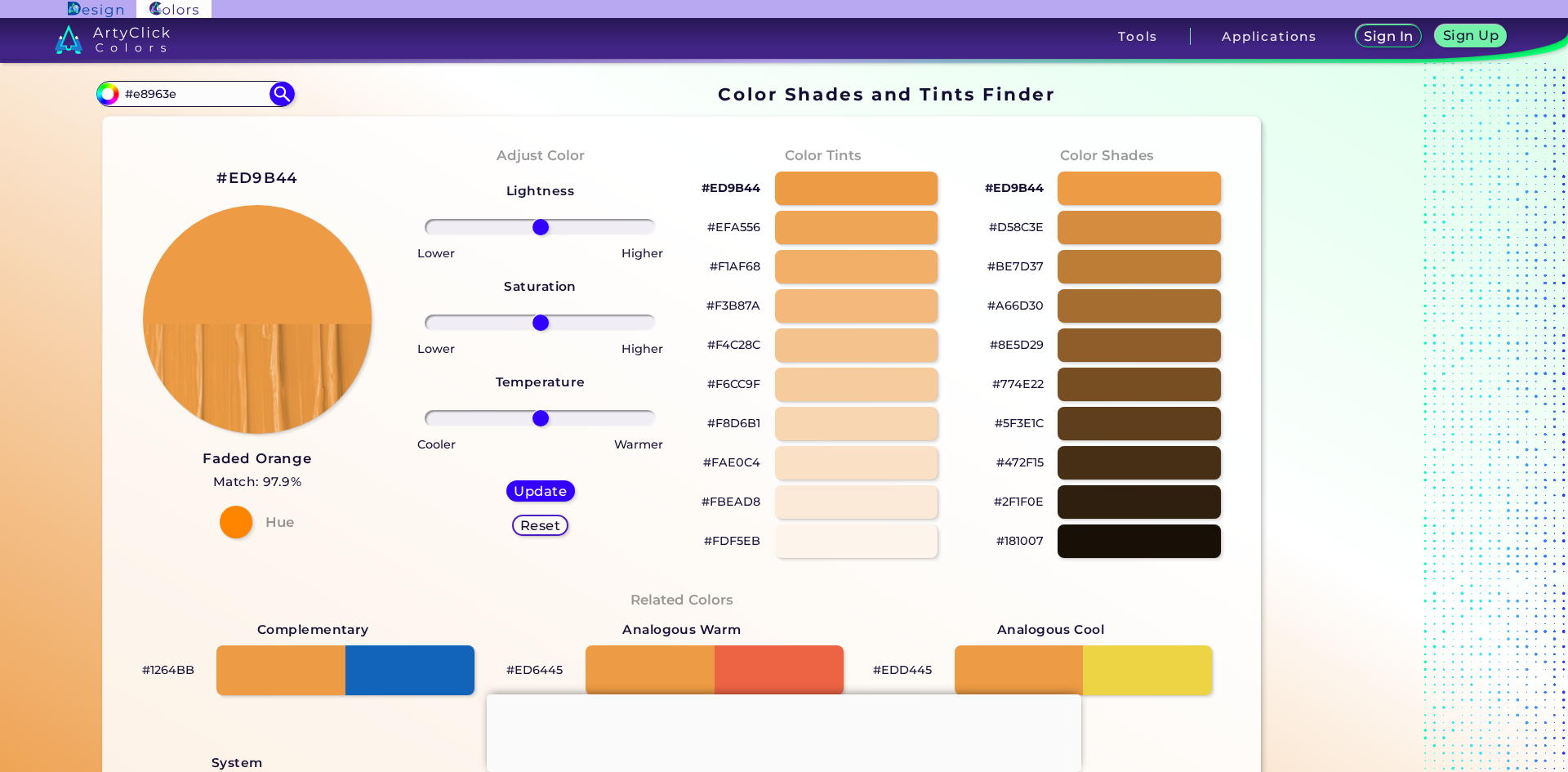
type input "#e8963e"
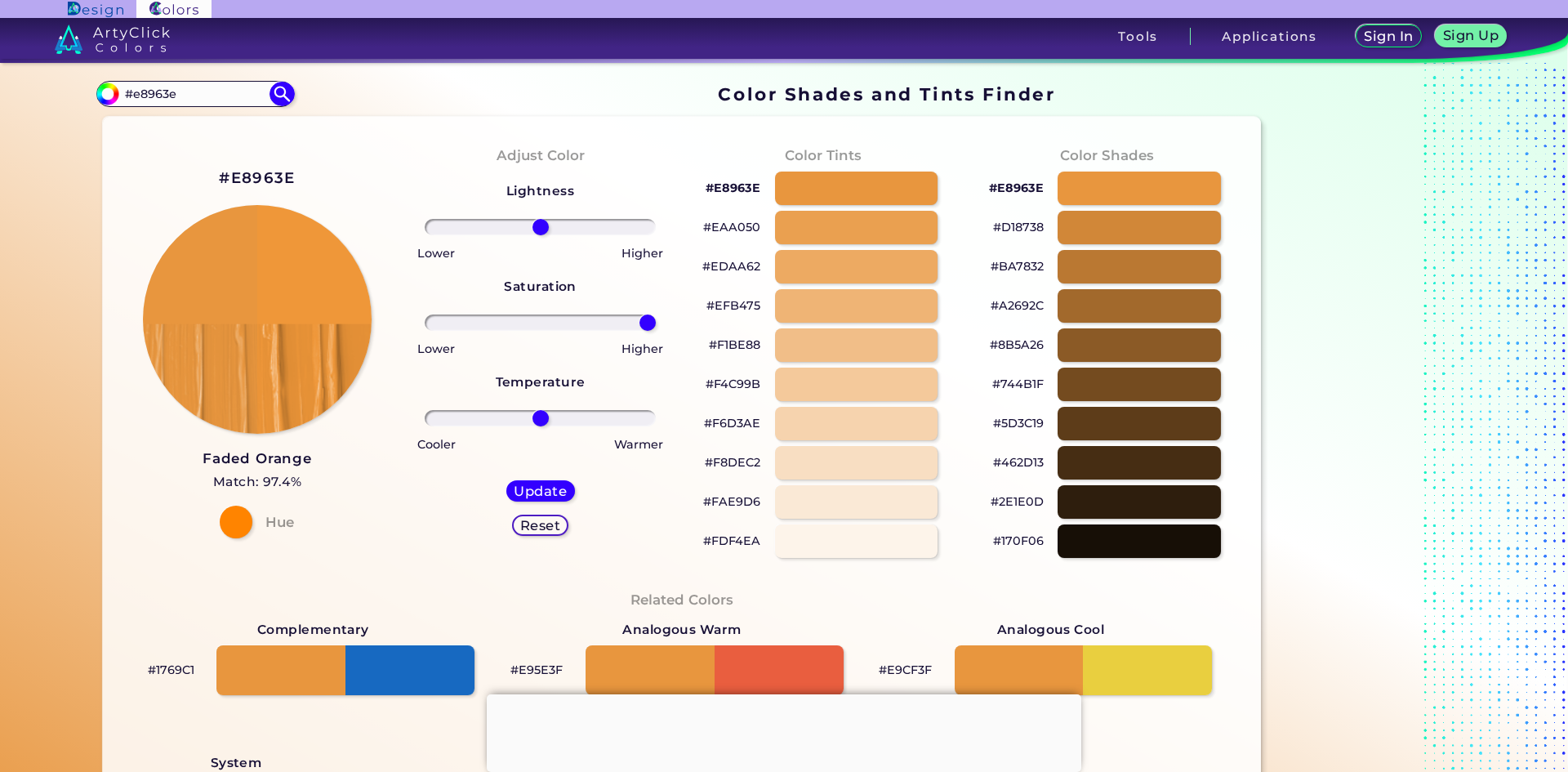
drag, startPoint x: 532, startPoint y: 320, endPoint x: 672, endPoint y: 343, distance: 141.9
type input "100"
click at [656, 331] on input "range" at bounding box center [540, 322] width 231 height 16
click at [550, 491] on h5 "Update" at bounding box center [540, 491] width 51 height 13
type input "#ef9739"
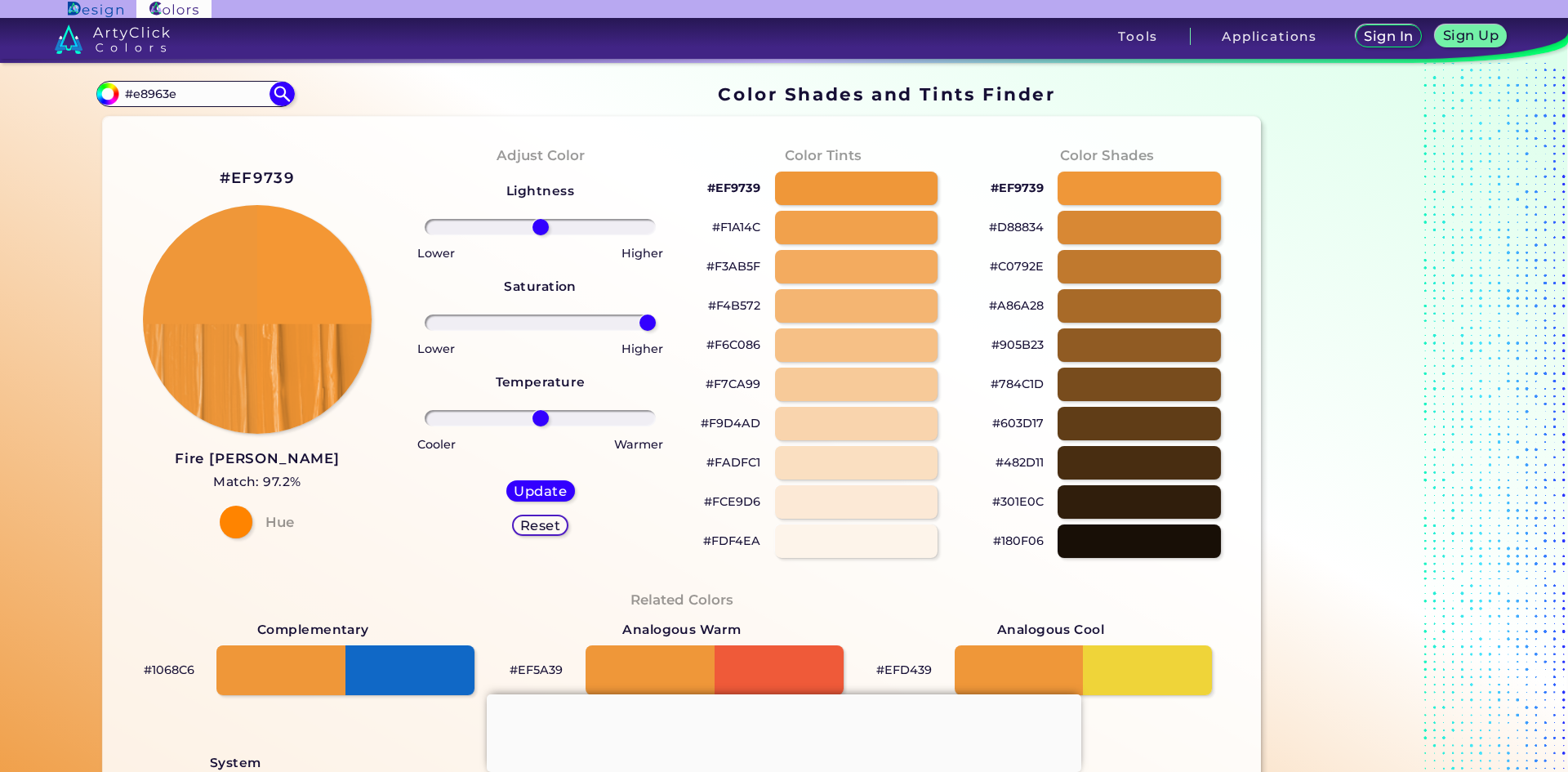
drag, startPoint x: 542, startPoint y: 321, endPoint x: 680, endPoint y: 326, distance: 138.1
type input "100"
click at [656, 326] on input "range" at bounding box center [540, 322] width 231 height 16
click at [545, 495] on h5 "Update" at bounding box center [541, 490] width 49 height 12
type input "#f49734"
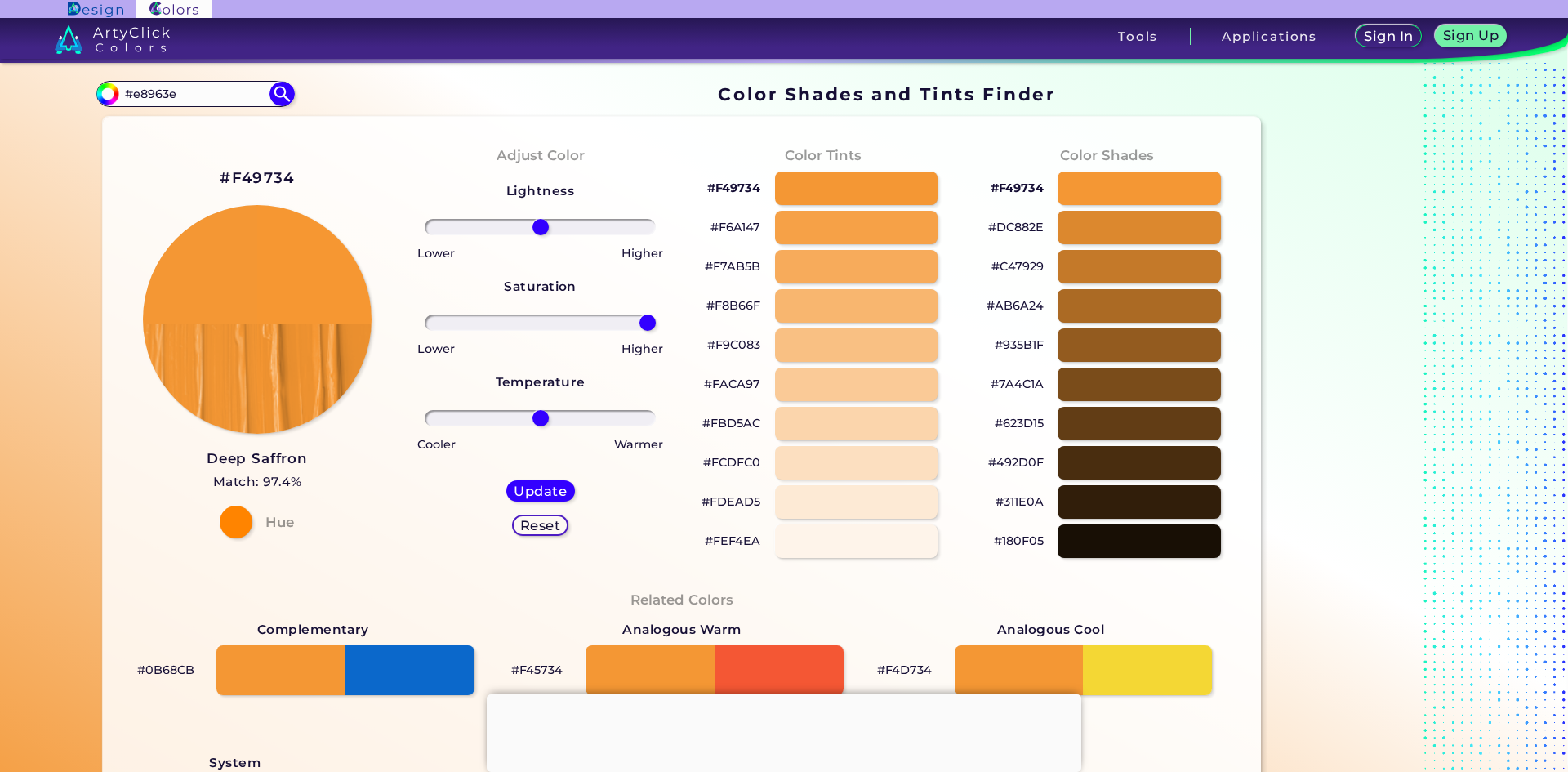
drag, startPoint x: 590, startPoint y: 323, endPoint x: 744, endPoint y: 336, distance: 154.5
type input "100"
click at [656, 331] on input "range" at bounding box center [540, 322] width 231 height 16
click at [547, 497] on h5 "Update" at bounding box center [540, 490] width 55 height 14
type input "#f89730"
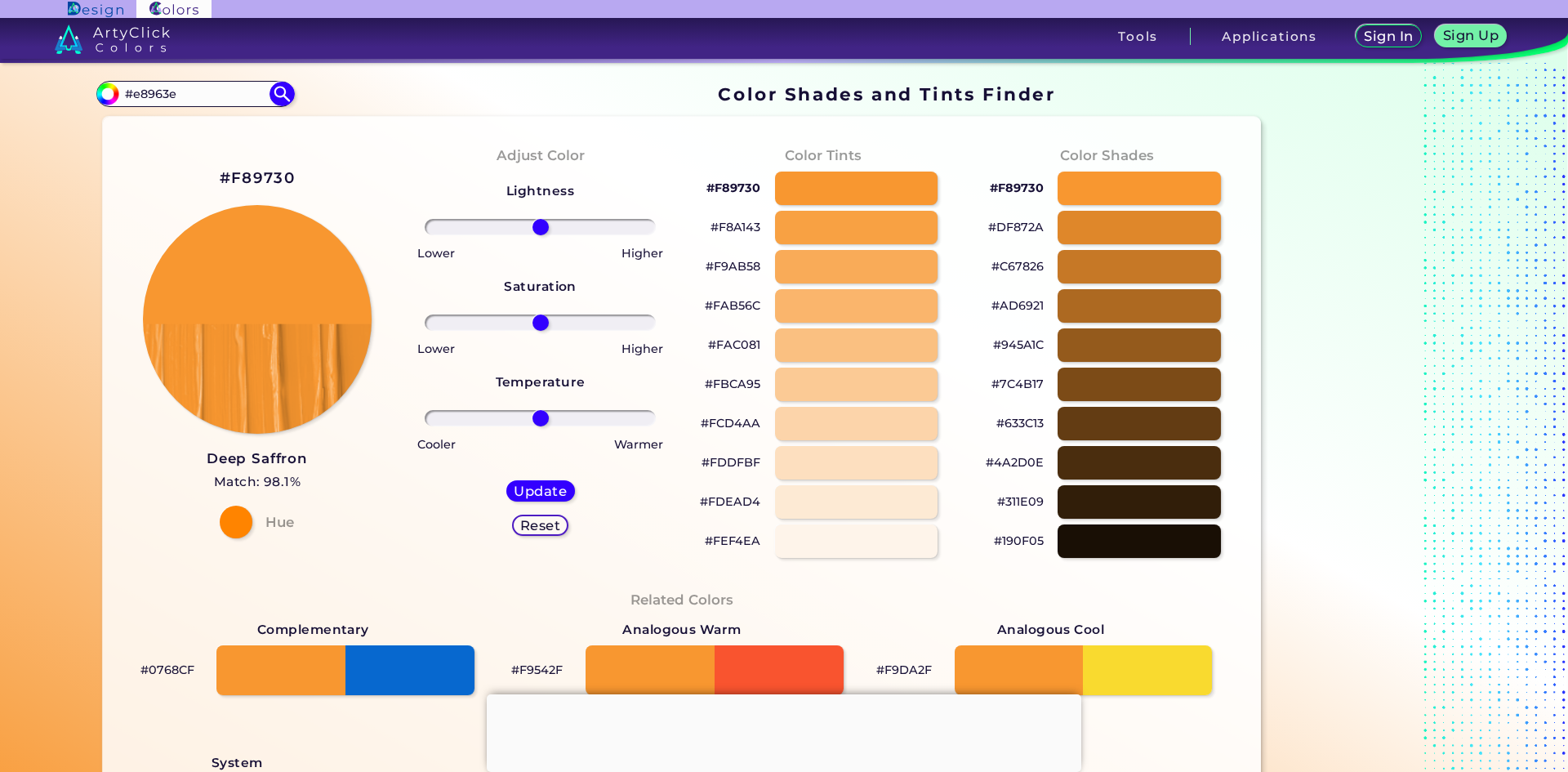
click at [265, 179] on h2 "#F89730" at bounding box center [257, 178] width 75 height 21
click at [265, 179] on h2 "#F89730 copied" at bounding box center [257, 178] width 75 height 21
copy h2 "F89730 copied"
click at [255, 176] on h2 "#F89730" at bounding box center [257, 178] width 75 height 21
drag, startPoint x: 534, startPoint y: 328, endPoint x: 666, endPoint y: 343, distance: 132.8
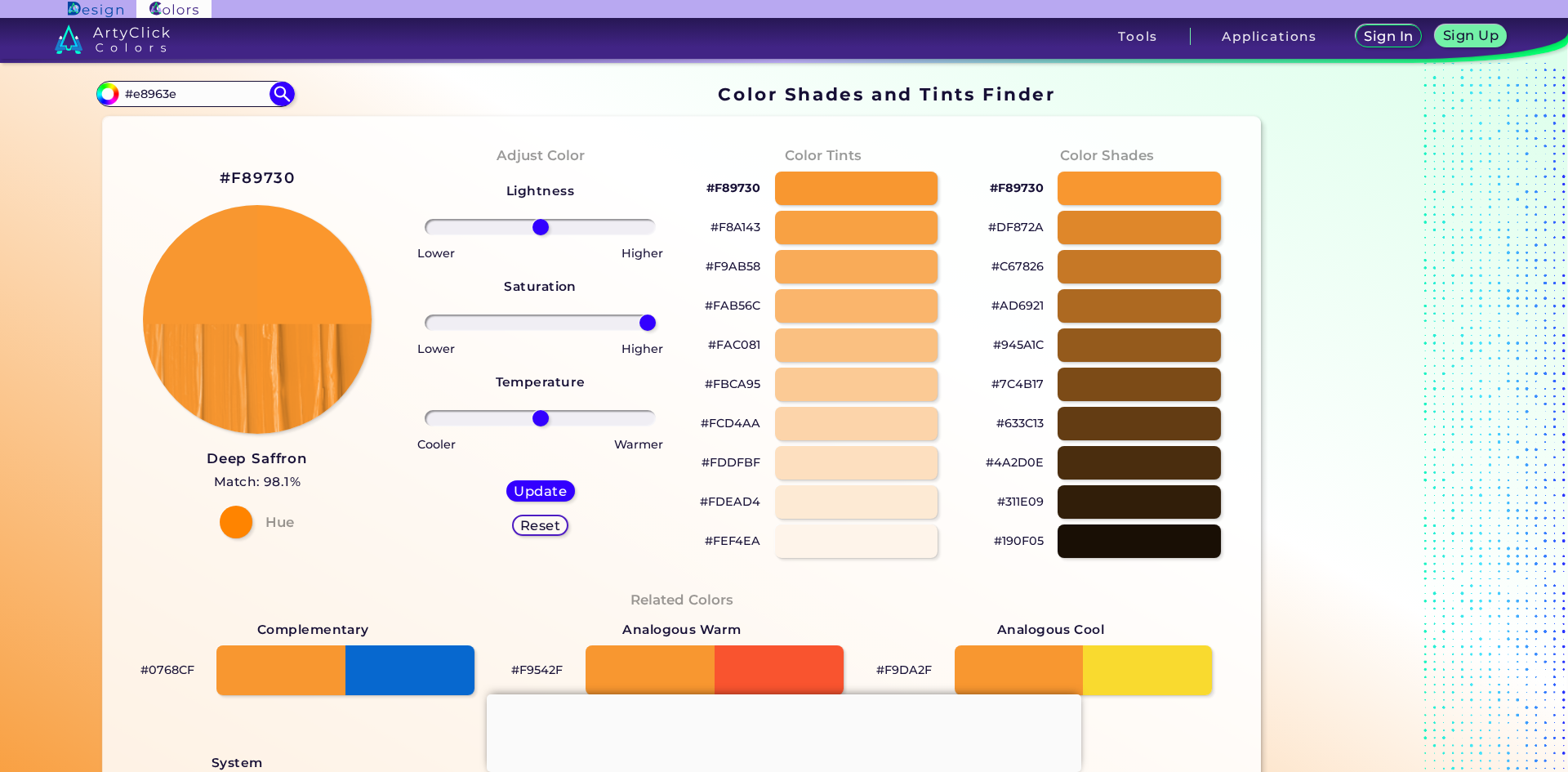
type input "100"
click at [656, 331] on input "range" at bounding box center [540, 322] width 231 height 16
click at [555, 489] on h5 "Update" at bounding box center [540, 490] width 49 height 12
type input "#fb972d"
drag, startPoint x: 539, startPoint y: 325, endPoint x: 563, endPoint y: 470, distance: 147.0
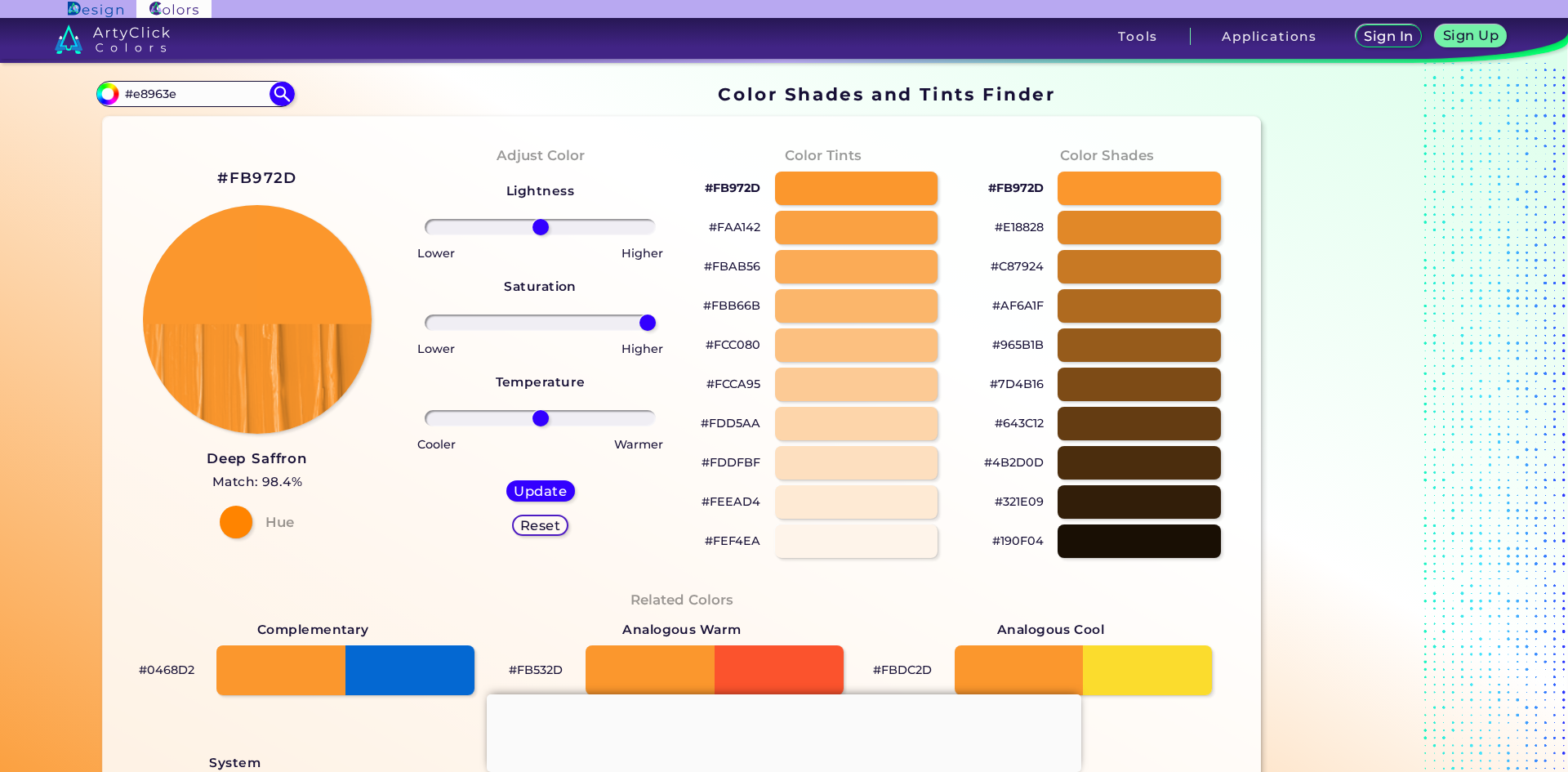
type input "100"
click at [656, 331] on input "range" at bounding box center [540, 322] width 231 height 16
click at [542, 499] on div "Update" at bounding box center [541, 490] width 64 height 19
type input "#fc972c"
drag, startPoint x: 532, startPoint y: 321, endPoint x: 608, endPoint y: 410, distance: 117.0
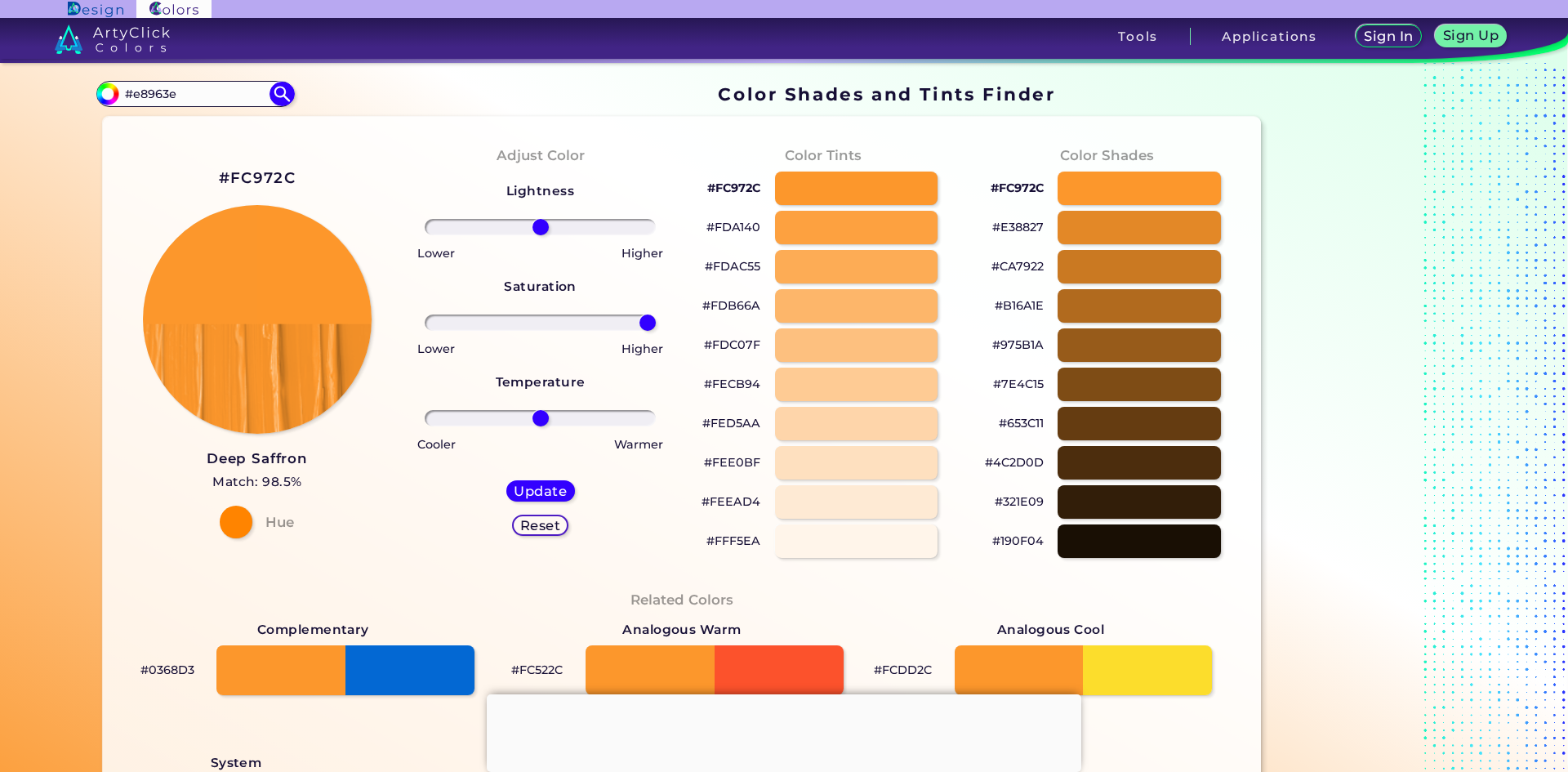
type input "100"
click at [656, 331] on input "range" at bounding box center [540, 322] width 231 height 16
click at [527, 495] on h5 "Update" at bounding box center [540, 491] width 50 height 13
type input "#fd972b"
drag, startPoint x: 591, startPoint y: 327, endPoint x: 679, endPoint y: 334, distance: 88.3
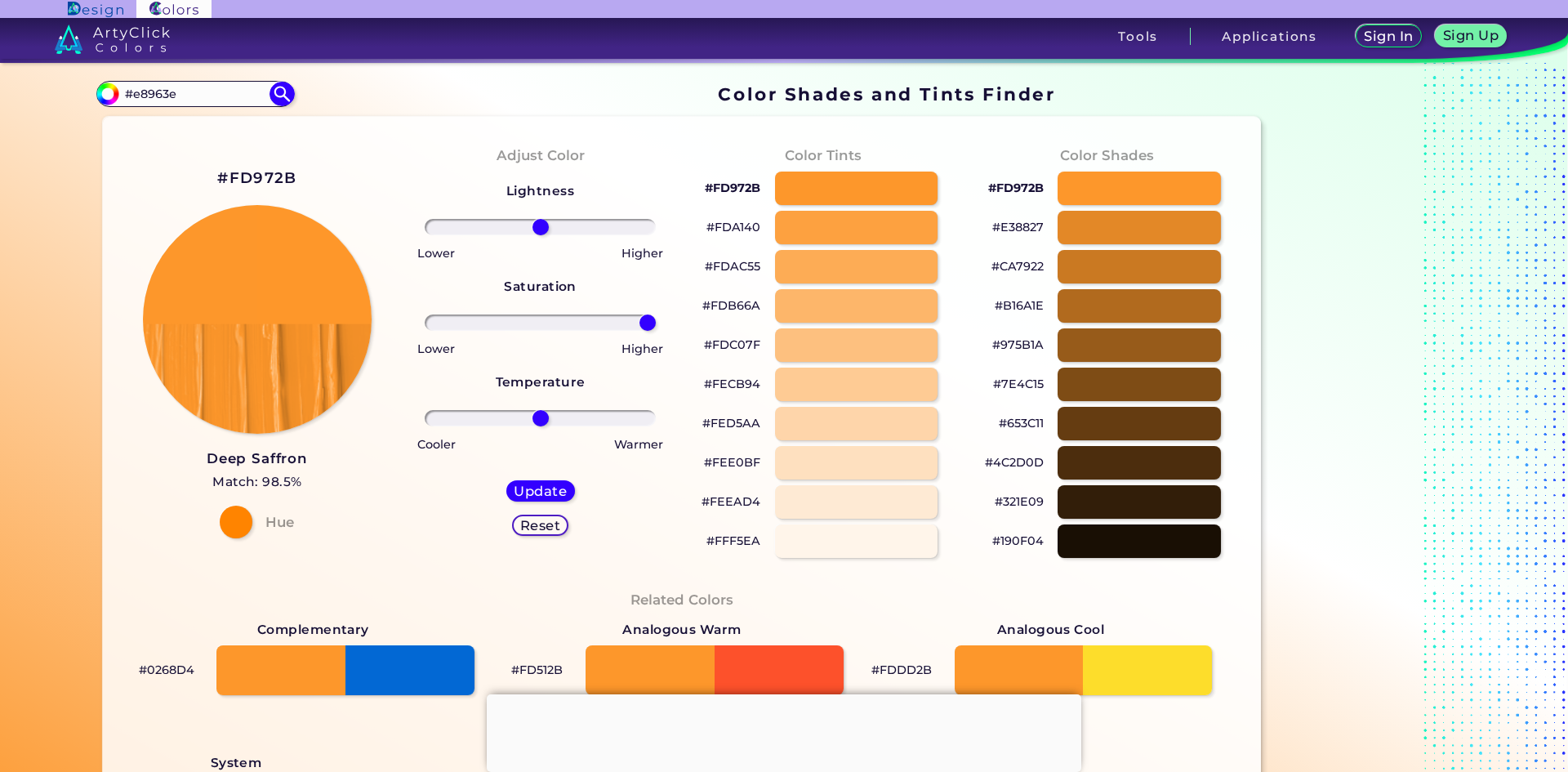
type input "100"
click at [656, 331] on input "range" at bounding box center [540, 322] width 231 height 16
click at [531, 500] on div "Update" at bounding box center [539, 491] width 71 height 22
type input "#fe972a"
drag, startPoint x: 535, startPoint y: 322, endPoint x: 699, endPoint y: 332, distance: 164.3
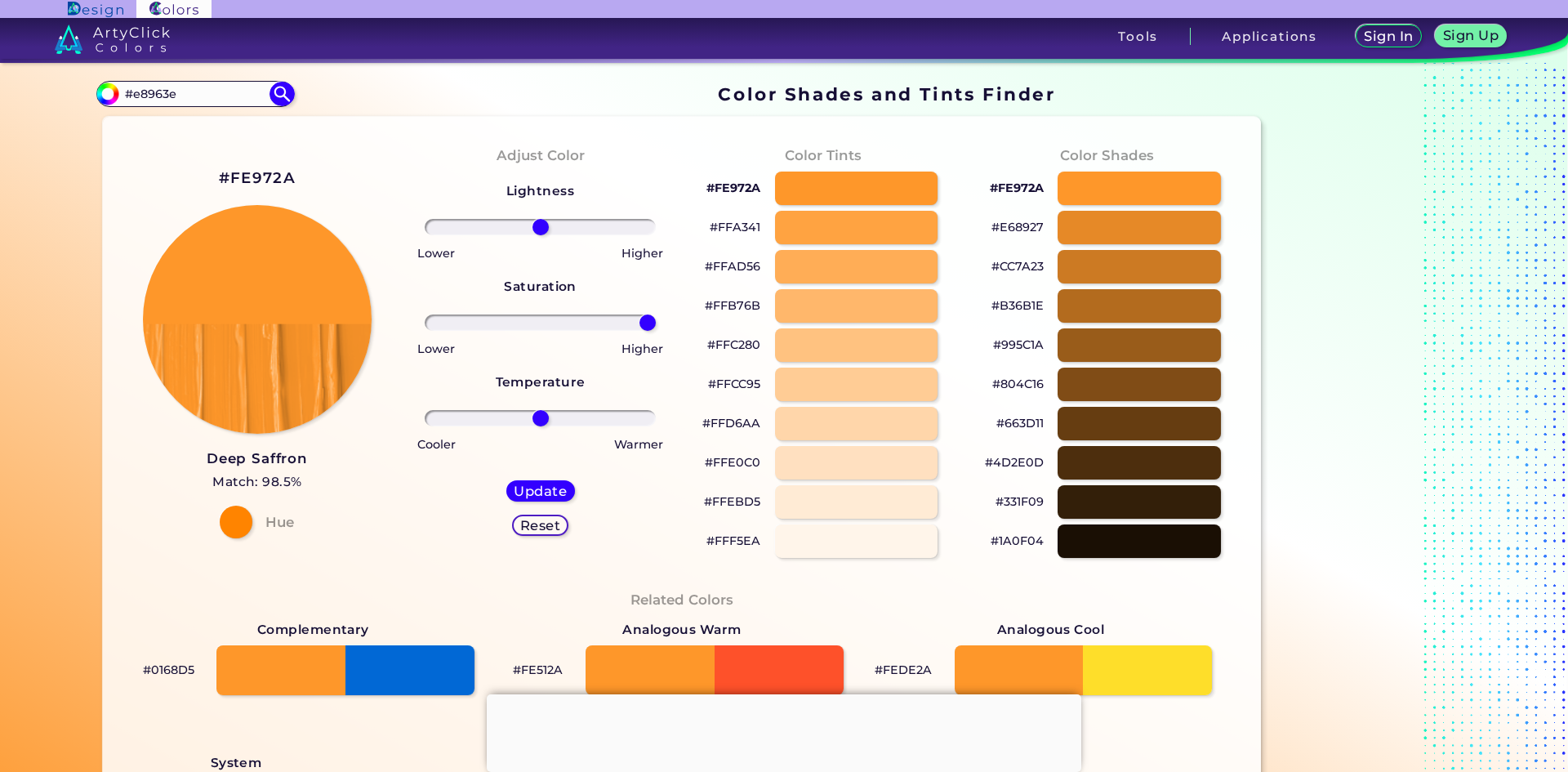
type input "100"
click at [656, 331] on input "range" at bounding box center [540, 322] width 231 height 16
drag, startPoint x: 525, startPoint y: 485, endPoint x: 532, endPoint y: 447, distance: 38.6
click at [525, 486] on h5 "Update" at bounding box center [539, 491] width 52 height 13
type input "#fe972a"
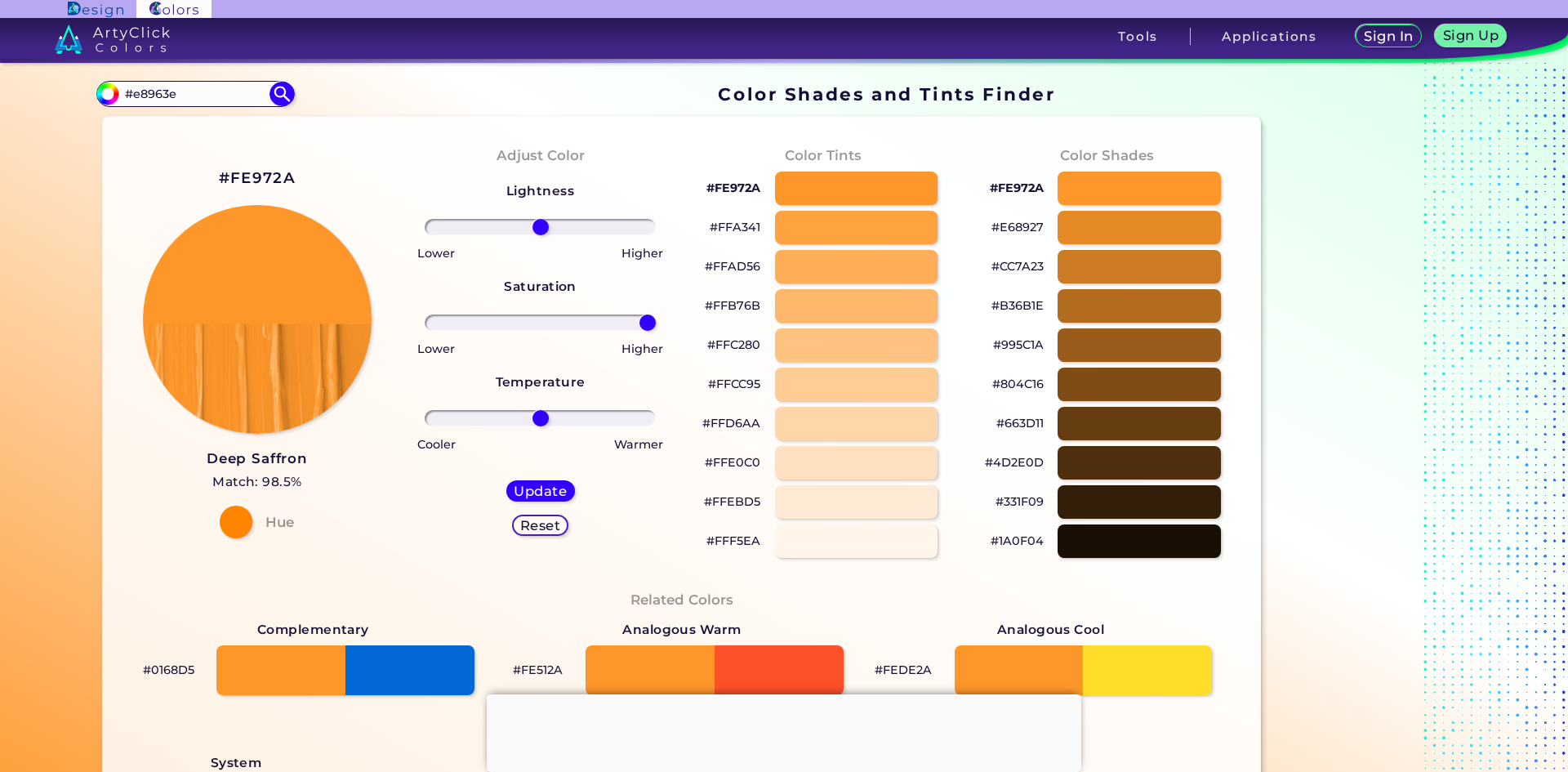
drag, startPoint x: 538, startPoint y: 314, endPoint x: 738, endPoint y: 341, distance: 201.8
type input "100"
click at [656, 331] on input "range" at bounding box center [540, 322] width 231 height 16
click at [549, 491] on h5 "Update" at bounding box center [540, 490] width 53 height 14
type input "#fe972a"
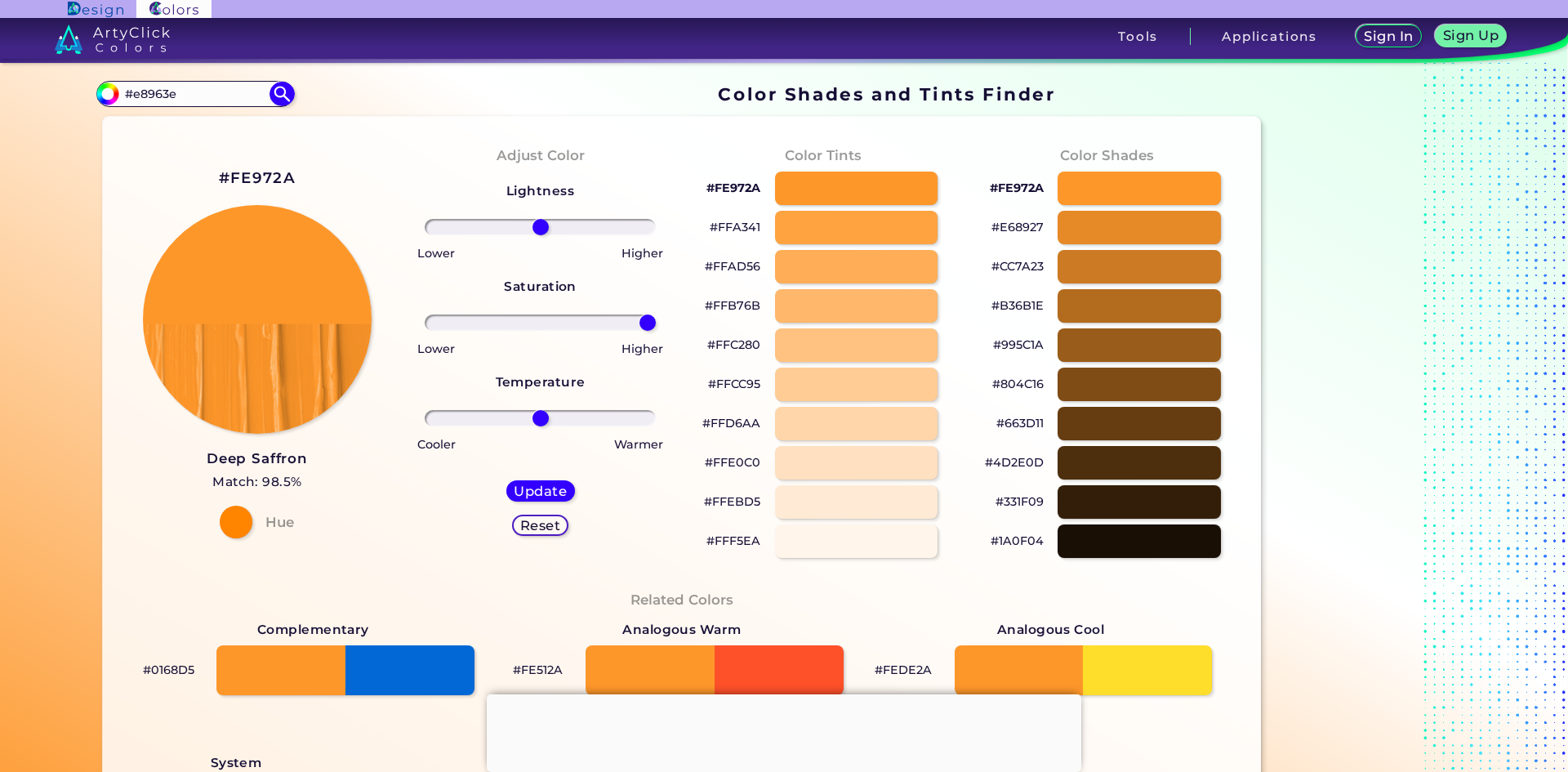
drag, startPoint x: 540, startPoint y: 326, endPoint x: 721, endPoint y: 343, distance: 181.8
type input "100"
click at [656, 331] on input "range" at bounding box center [540, 322] width 231 height 16
click at [538, 497] on h5 "Update" at bounding box center [540, 490] width 54 height 14
type input "#fe972a"
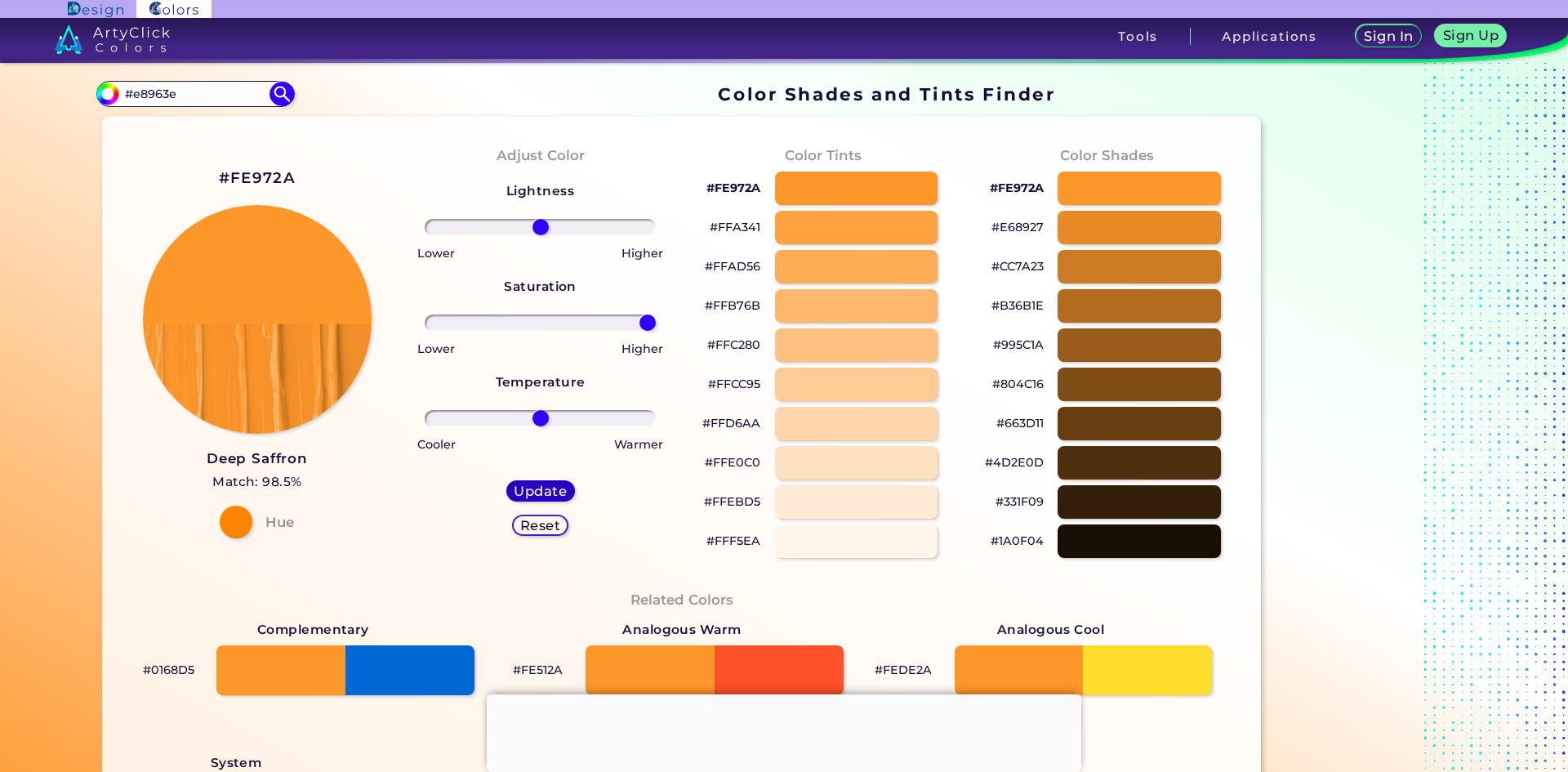
type input "0"
drag, startPoint x: 539, startPoint y: 313, endPoint x: 710, endPoint y: 341, distance: 173.3
click at [710, 341] on div "#FE972A Deep Saffron Match: 98.5% Hue Adjust Color Lightness Saturation Tempera…" at bounding box center [682, 682] width 1160 height 1130
click at [563, 486] on div "Update" at bounding box center [540, 490] width 69 height 21
drag, startPoint x: 542, startPoint y: 472, endPoint x: 539, endPoint y: 484, distance: 12.4
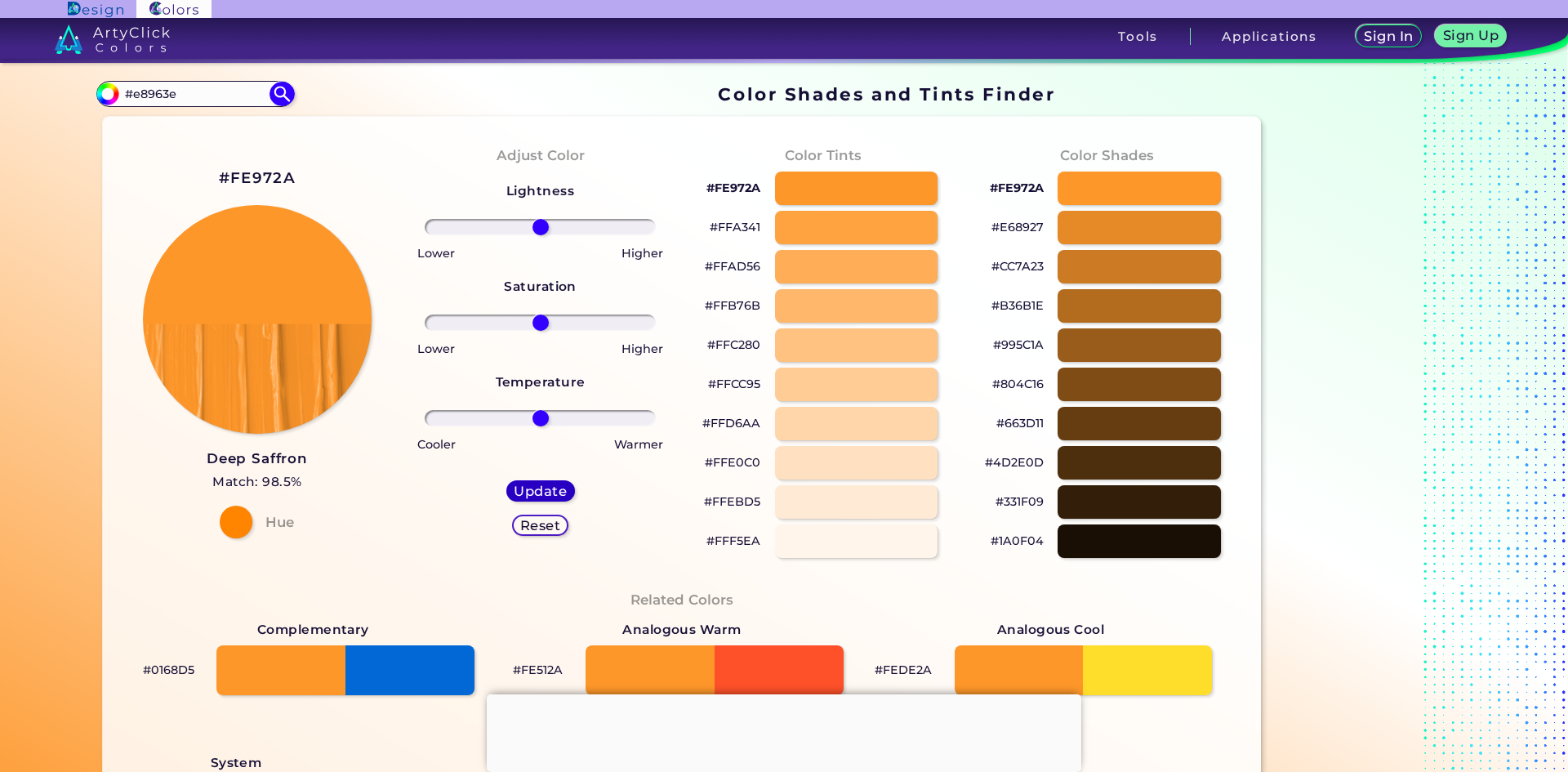
click at [540, 474] on div "Update Reset" at bounding box center [540, 507] width 94 height 82
click at [540, 488] on h5 "Update" at bounding box center [540, 490] width 56 height 14
type input "#fe972a"
drag, startPoint x: 539, startPoint y: 325, endPoint x: 677, endPoint y: 337, distance: 138.5
type input "100"
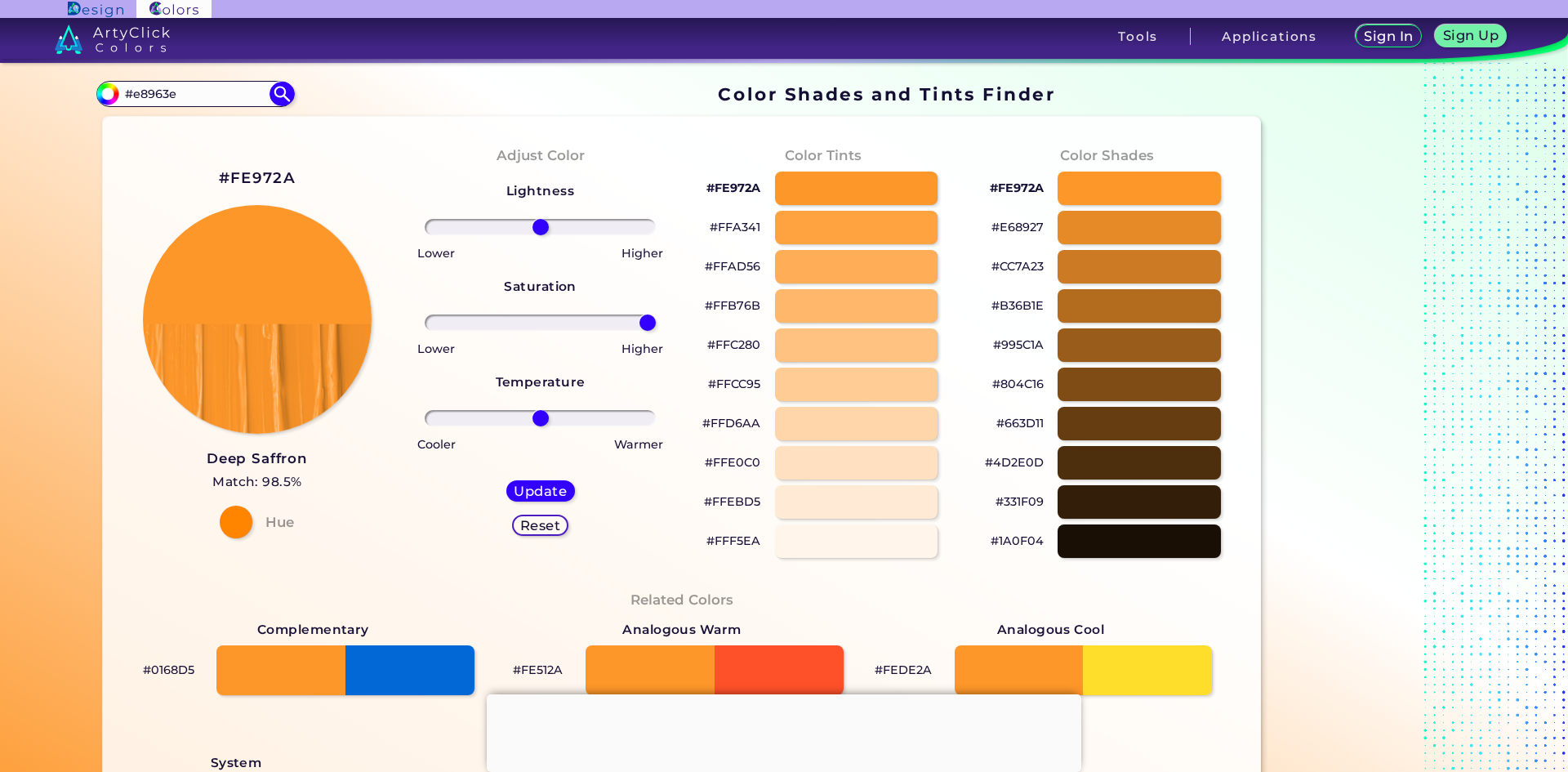
click at [656, 331] on input "range" at bounding box center [540, 322] width 231 height 16
click at [528, 497] on h5 "Update" at bounding box center [540, 490] width 54 height 14
type input "#fe972a"
drag, startPoint x: 539, startPoint y: 328, endPoint x: 709, endPoint y: 341, distance: 170.5
type input "100"
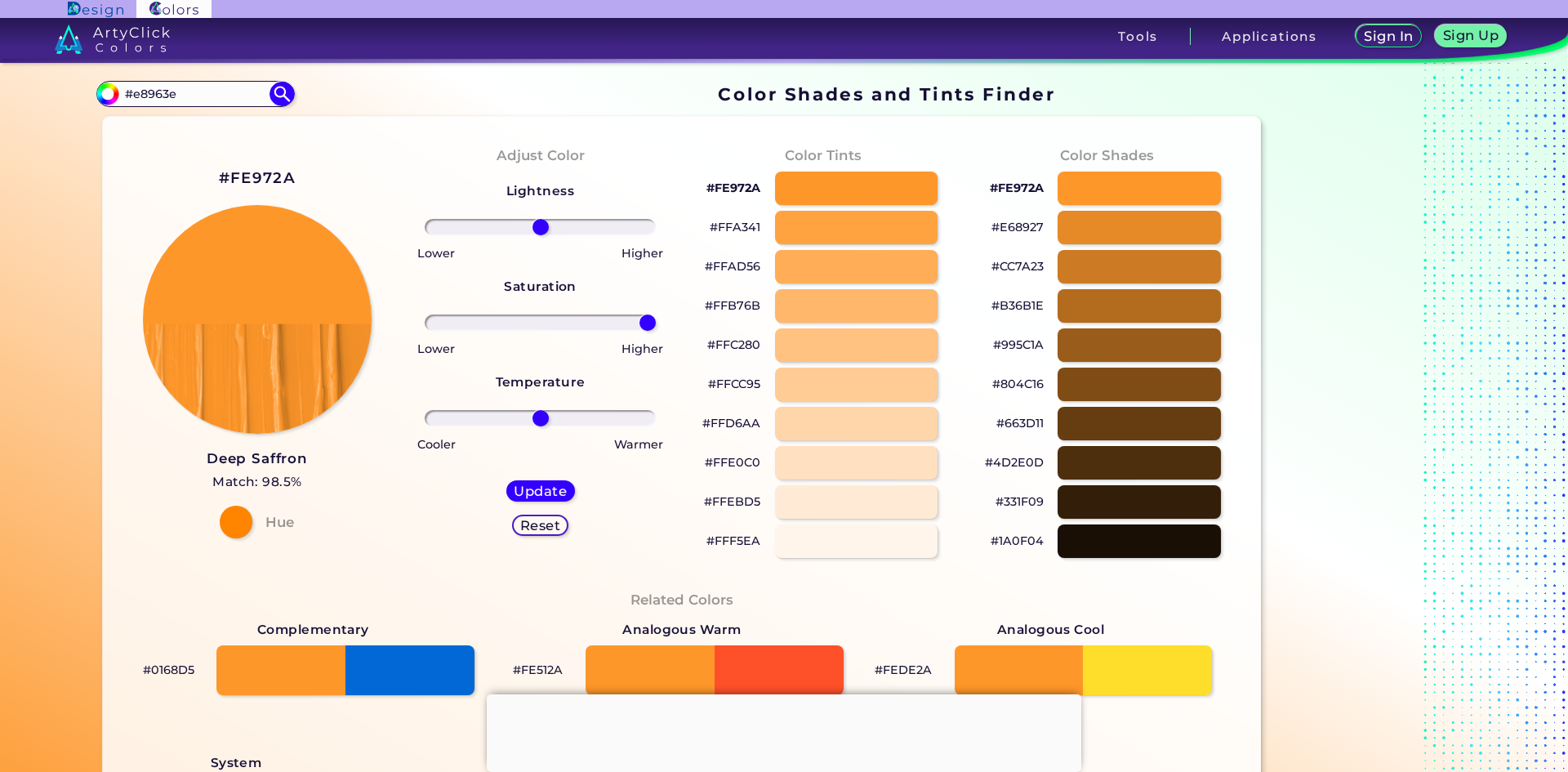
click at [656, 331] on input "range" at bounding box center [540, 322] width 231 height 16
click at [538, 487] on h5 "Update" at bounding box center [540, 490] width 49 height 12
type input "#fe972a"
drag, startPoint x: 537, startPoint y: 320, endPoint x: 702, endPoint y: 345, distance: 166.9
type input "100"
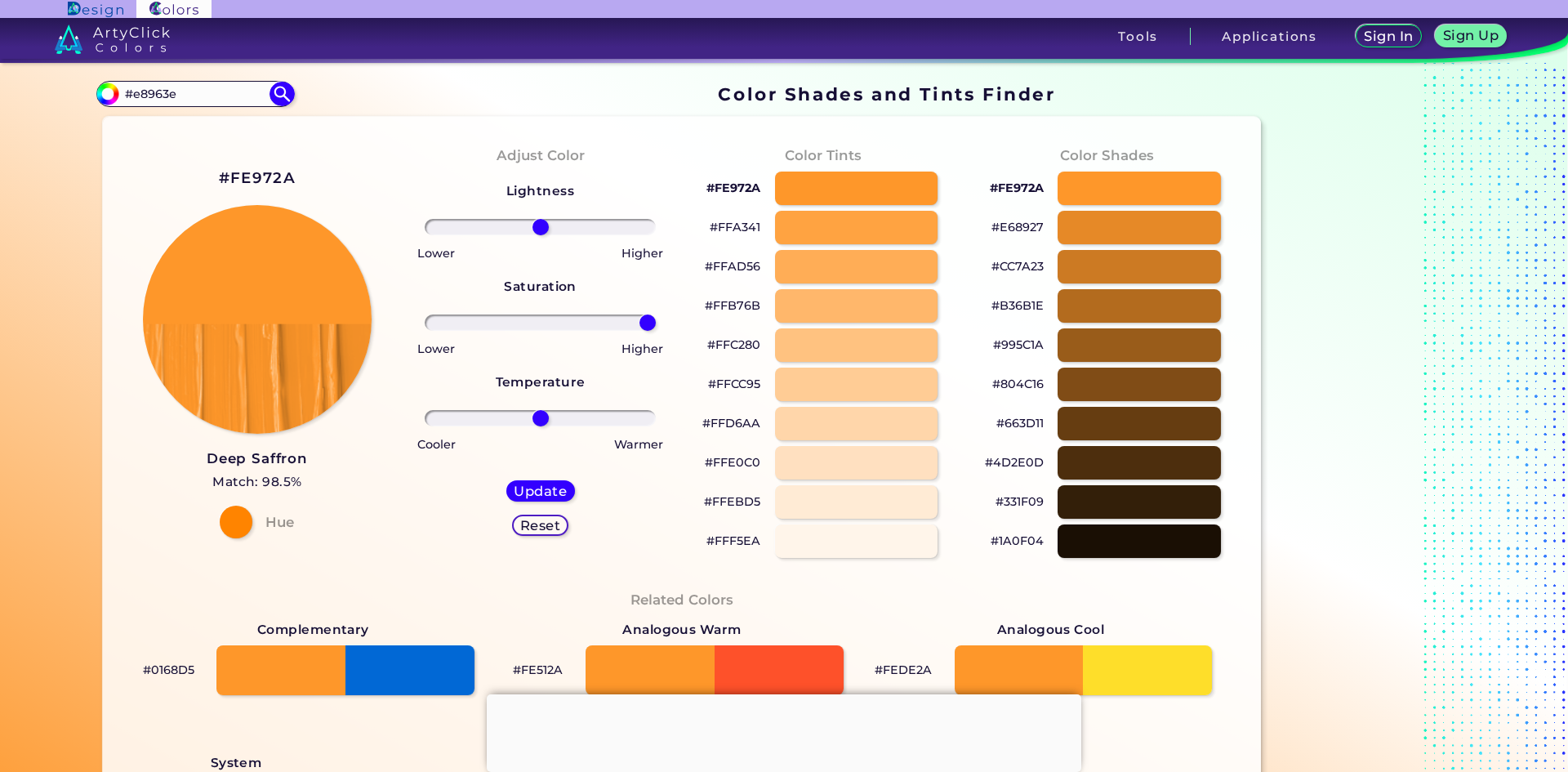
click at [656, 331] on input "range" at bounding box center [540, 322] width 231 height 16
click at [550, 495] on h5 "Update" at bounding box center [540, 490] width 49 height 12
type input "#fe972a"
type input "0"
click at [247, 181] on h2 "#FE972A" at bounding box center [257, 178] width 77 height 21
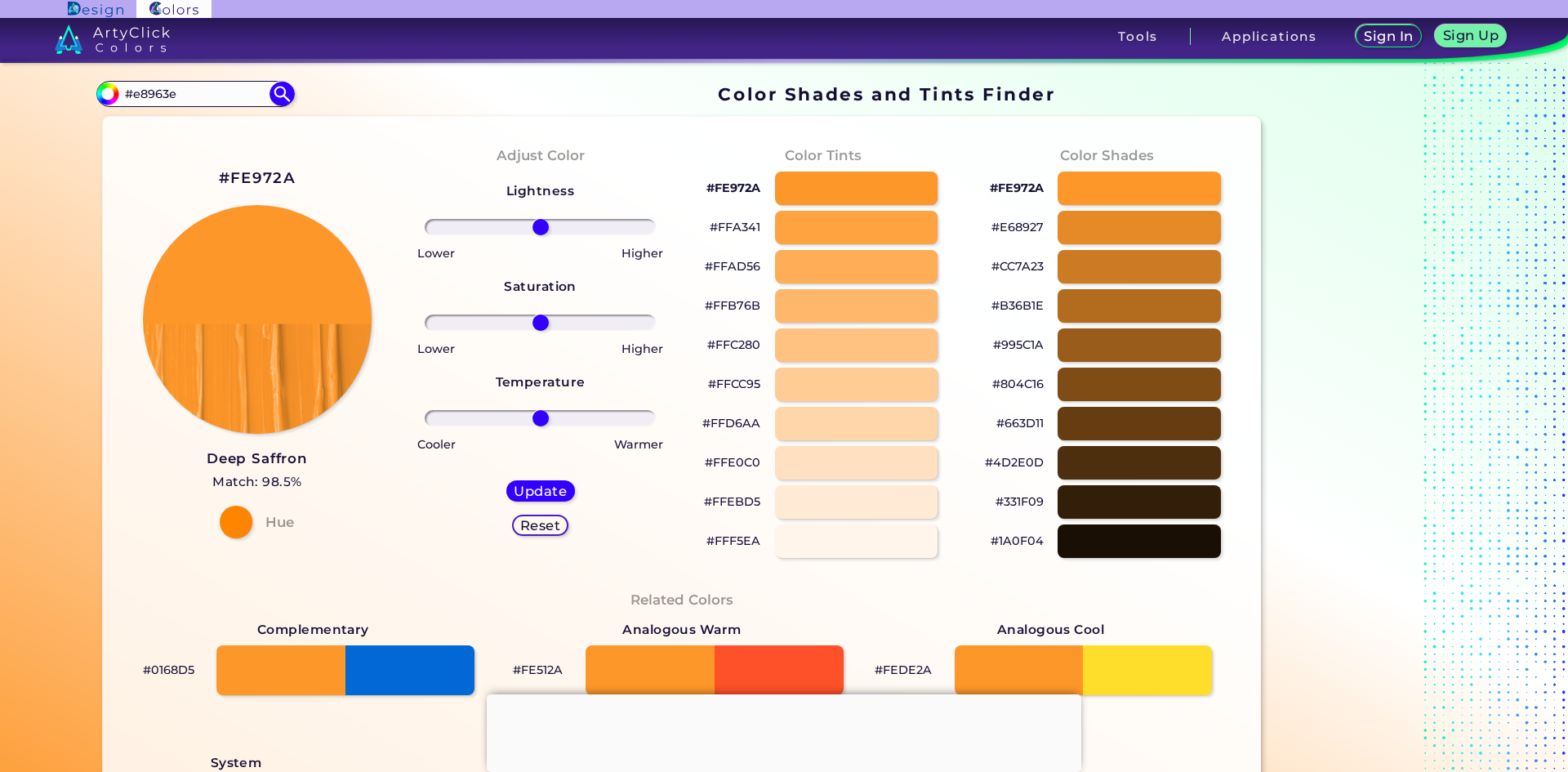
drag, startPoint x: 219, startPoint y: 99, endPoint x: 132, endPoint y: 114, distance: 88.3
click at [132, 114] on div "Color Shades Finder #fe972a #e8963e Acadia ◉ Acid Green ◉ Aero Blue ◉ Alabaster…" at bounding box center [784, 666] width 1470 height 1206
type input "#f89730"
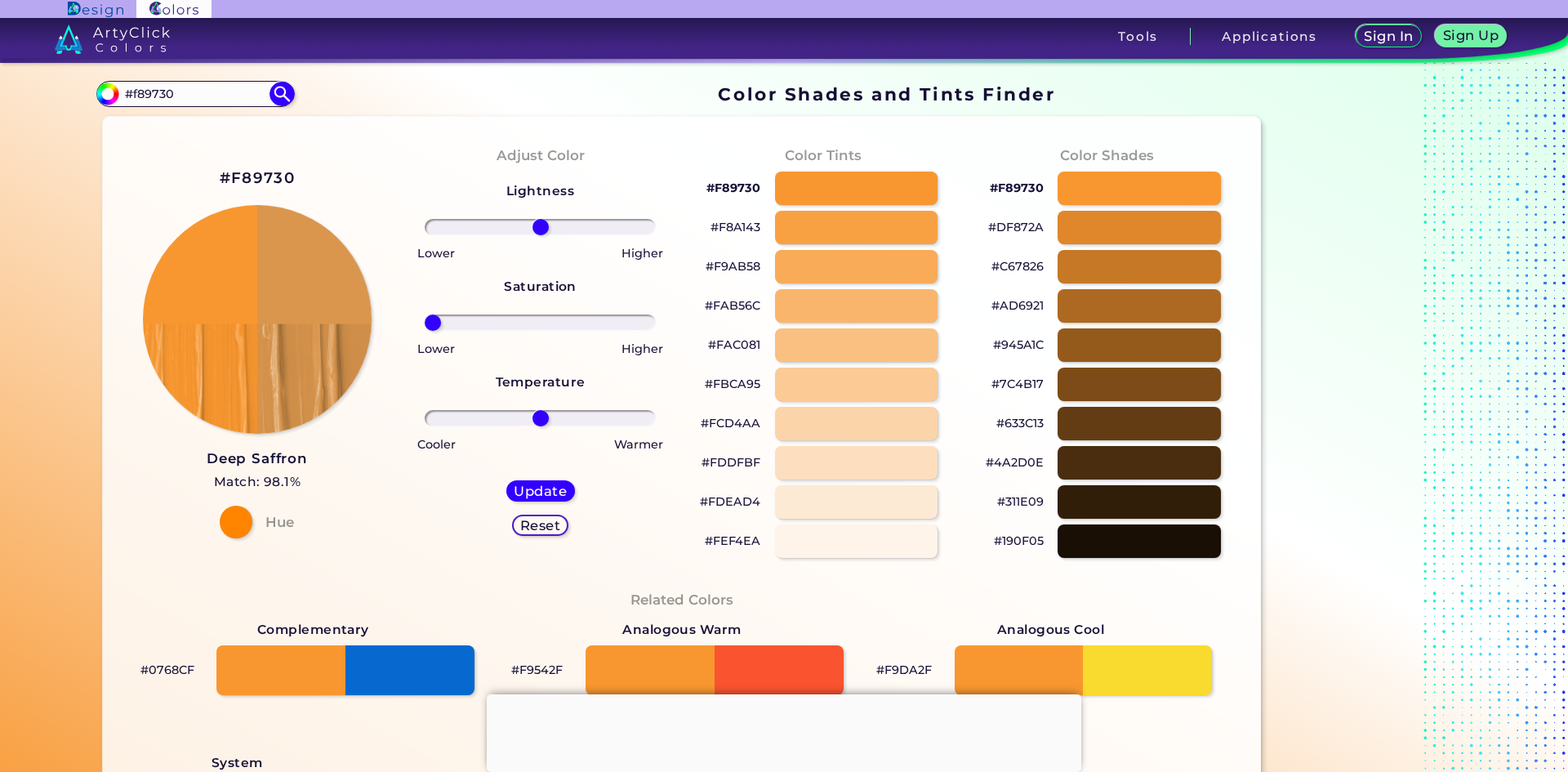
drag, startPoint x: 532, startPoint y: 323, endPoint x: 390, endPoint y: 334, distance: 142.4
click at [425, 331] on input "range" at bounding box center [540, 322] width 231 height 16
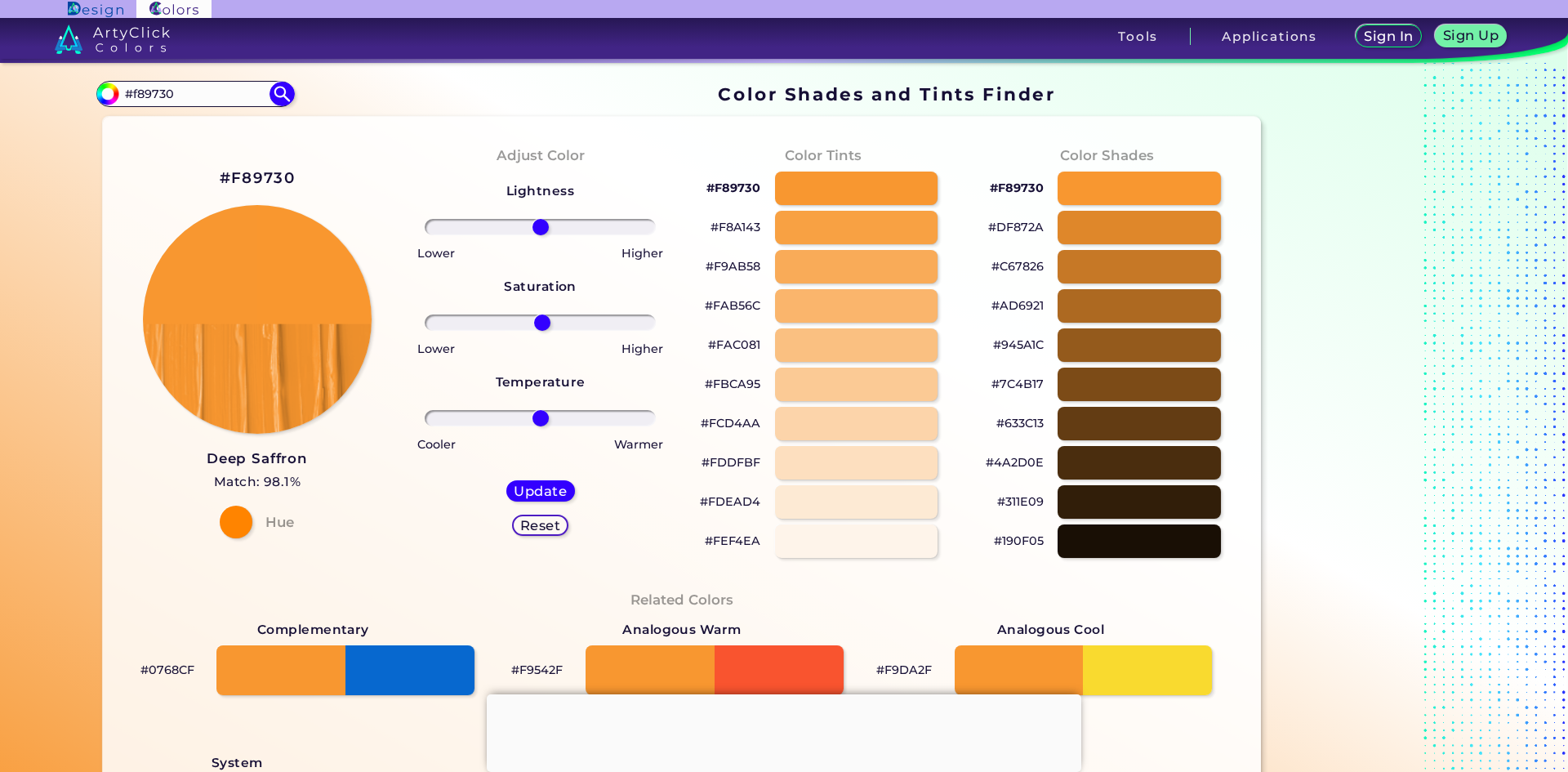
drag, startPoint x: 430, startPoint y: 322, endPoint x: 539, endPoint y: 332, distance: 109.5
type input "2"
click at [539, 331] on input "range" at bounding box center [540, 322] width 231 height 16
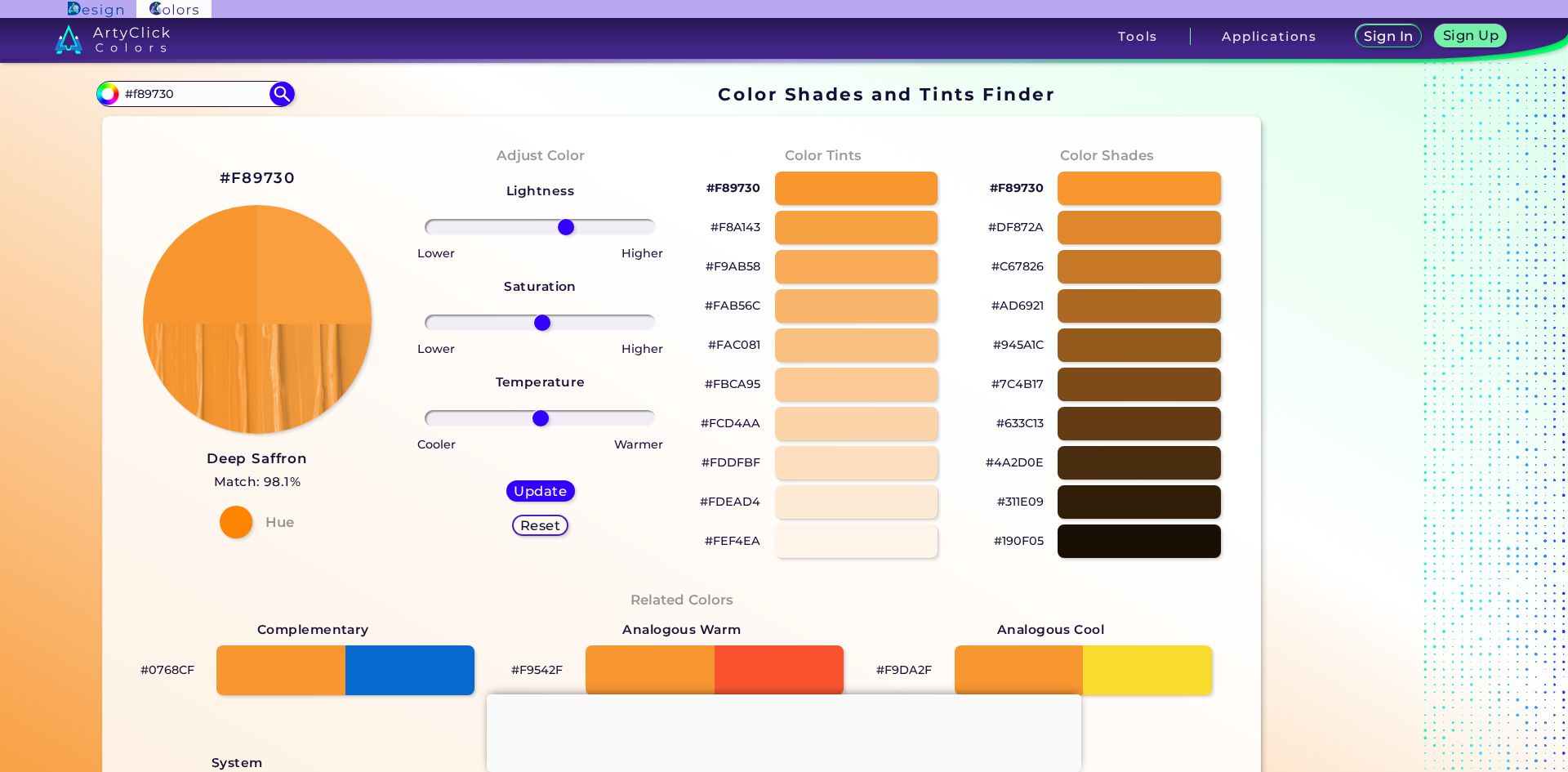
drag, startPoint x: 536, startPoint y: 223, endPoint x: 562, endPoint y: 228, distance: 26.5
click at [562, 228] on input "range" at bounding box center [540, 227] width 231 height 16
click at [256, 175] on h2 "#F89730" at bounding box center [257, 178] width 75 height 21
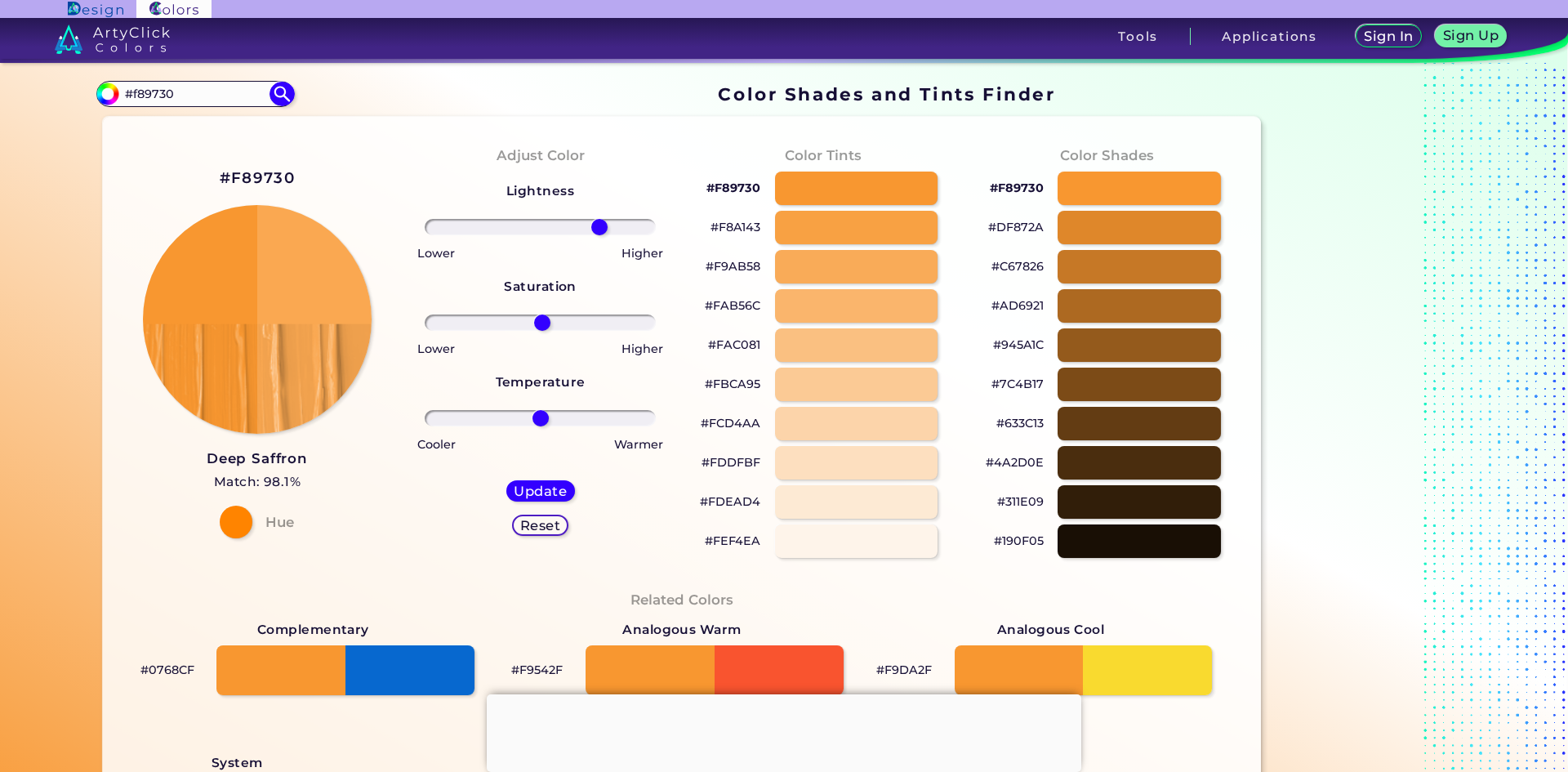
drag, startPoint x: 569, startPoint y: 230, endPoint x: 595, endPoint y: 231, distance: 26.0
type input "55"
click at [595, 231] on input "range" at bounding box center [540, 227] width 231 height 16
click at [267, 179] on h2 "#F89730" at bounding box center [257, 178] width 75 height 21
drag, startPoint x: 347, startPoint y: 173, endPoint x: 202, endPoint y: 184, distance: 145.4
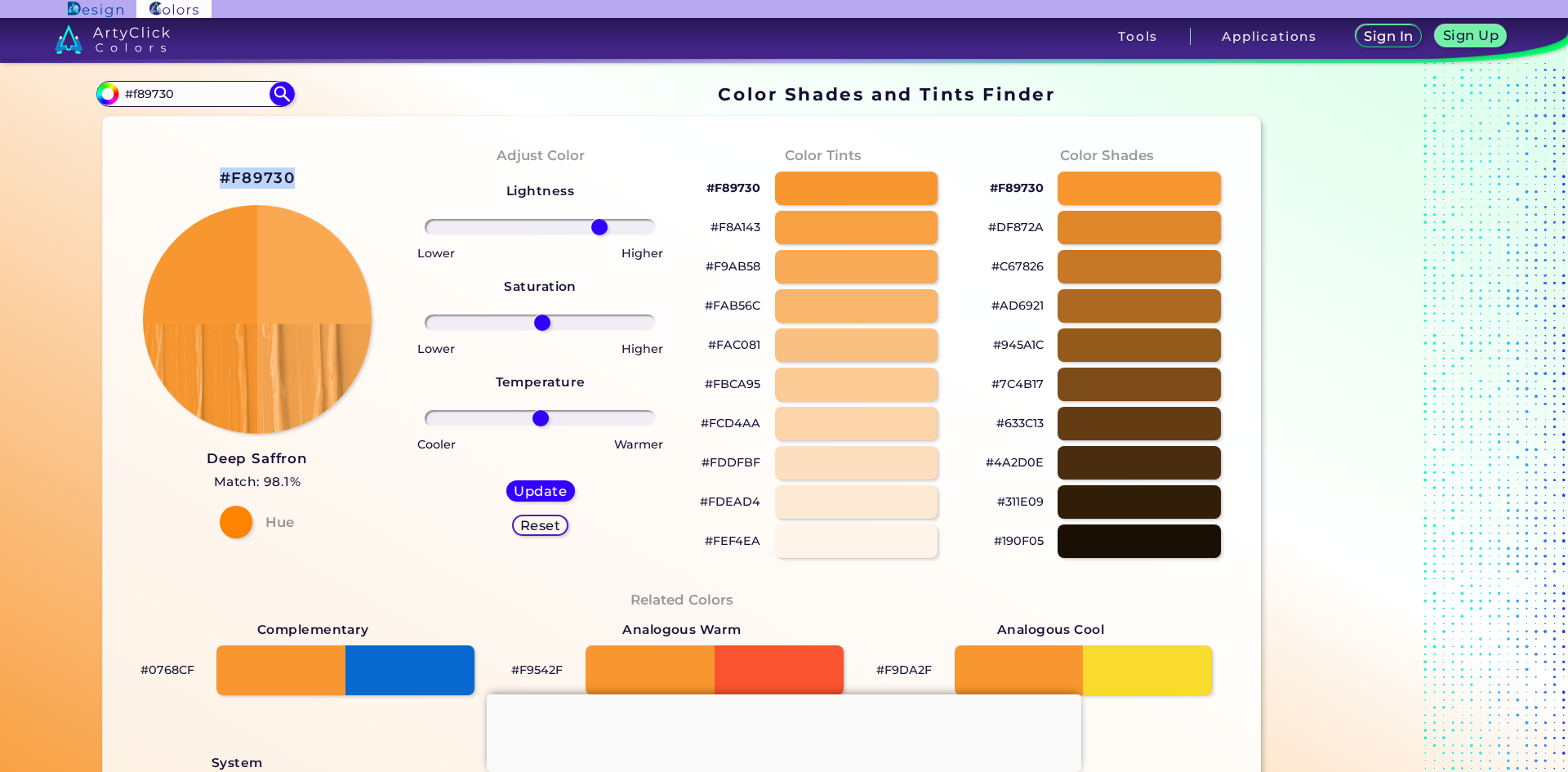
click at [202, 184] on div "#F89730 Deep Saffron Match: 98.1% Hue" at bounding box center [257, 352] width 283 height 444
copy div "#F89730"
click at [555, 500] on div "Update" at bounding box center [540, 490] width 70 height 21
type input "#faa851"
type input "0"
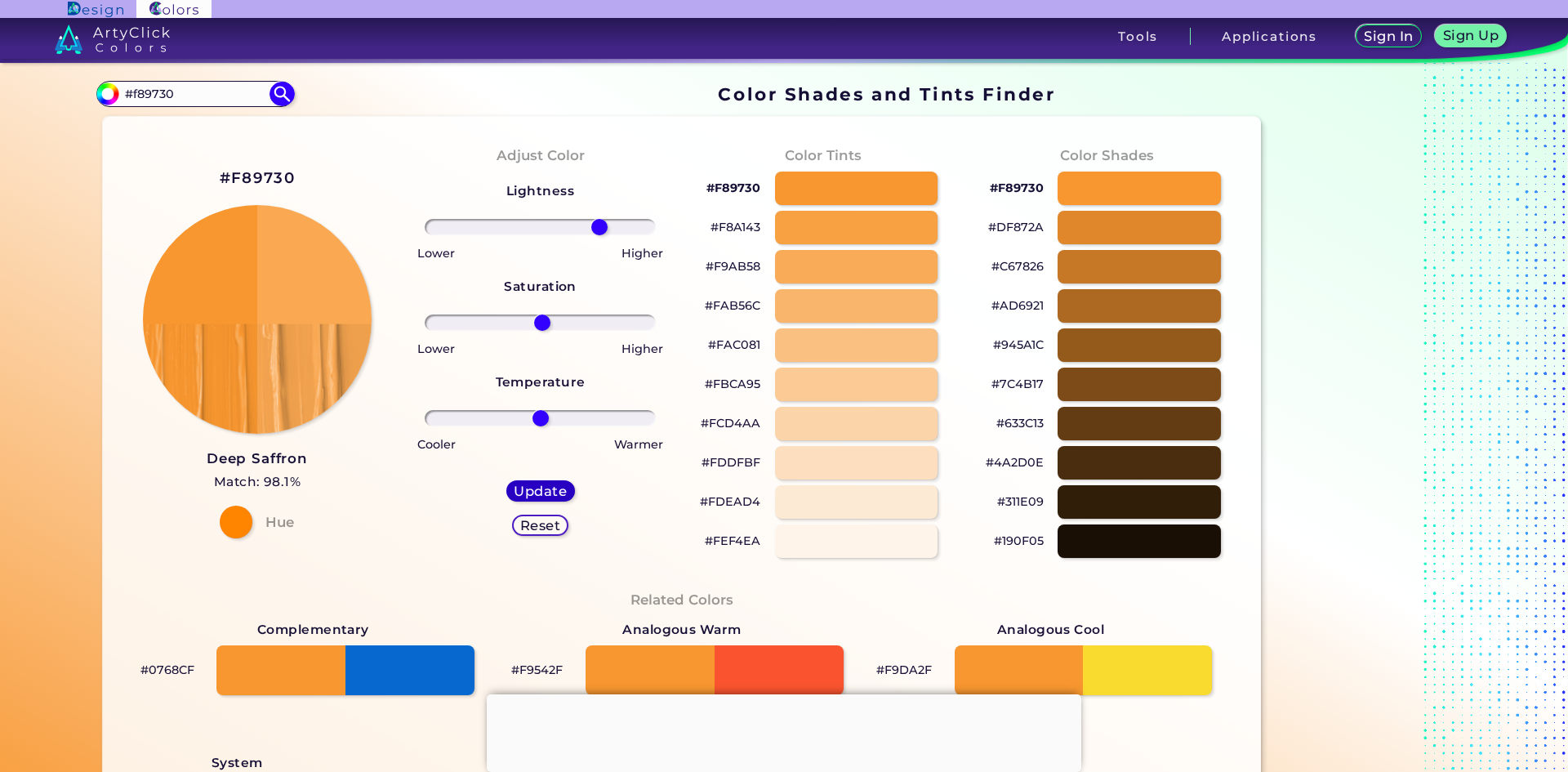
type input "0"
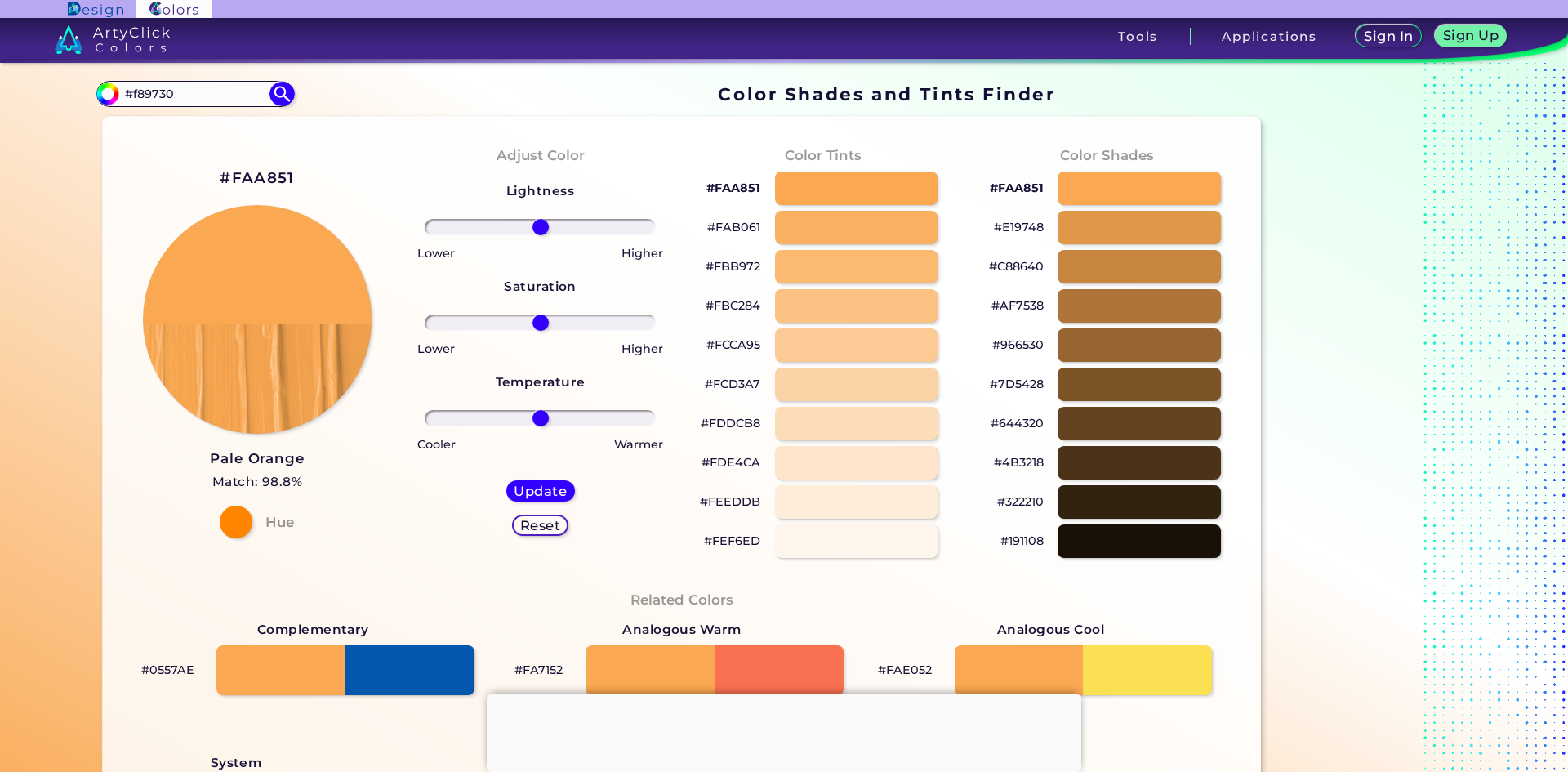
drag, startPoint x: 324, startPoint y: 179, endPoint x: 170, endPoint y: 181, distance: 154.0
click at [170, 181] on div "#FAA851 Pale Orange Match: 98.8% Hue" at bounding box center [257, 352] width 283 height 444
drag, startPoint x: 312, startPoint y: 171, endPoint x: 213, endPoint y: 178, distance: 99.2
click at [213, 178] on div "#FAA851 Pale Orange Match: 98.8% Hue" at bounding box center [257, 352] width 283 height 444
copy h2 "#FAA851"
